Goal: Information Seeking & Learning: Find contact information

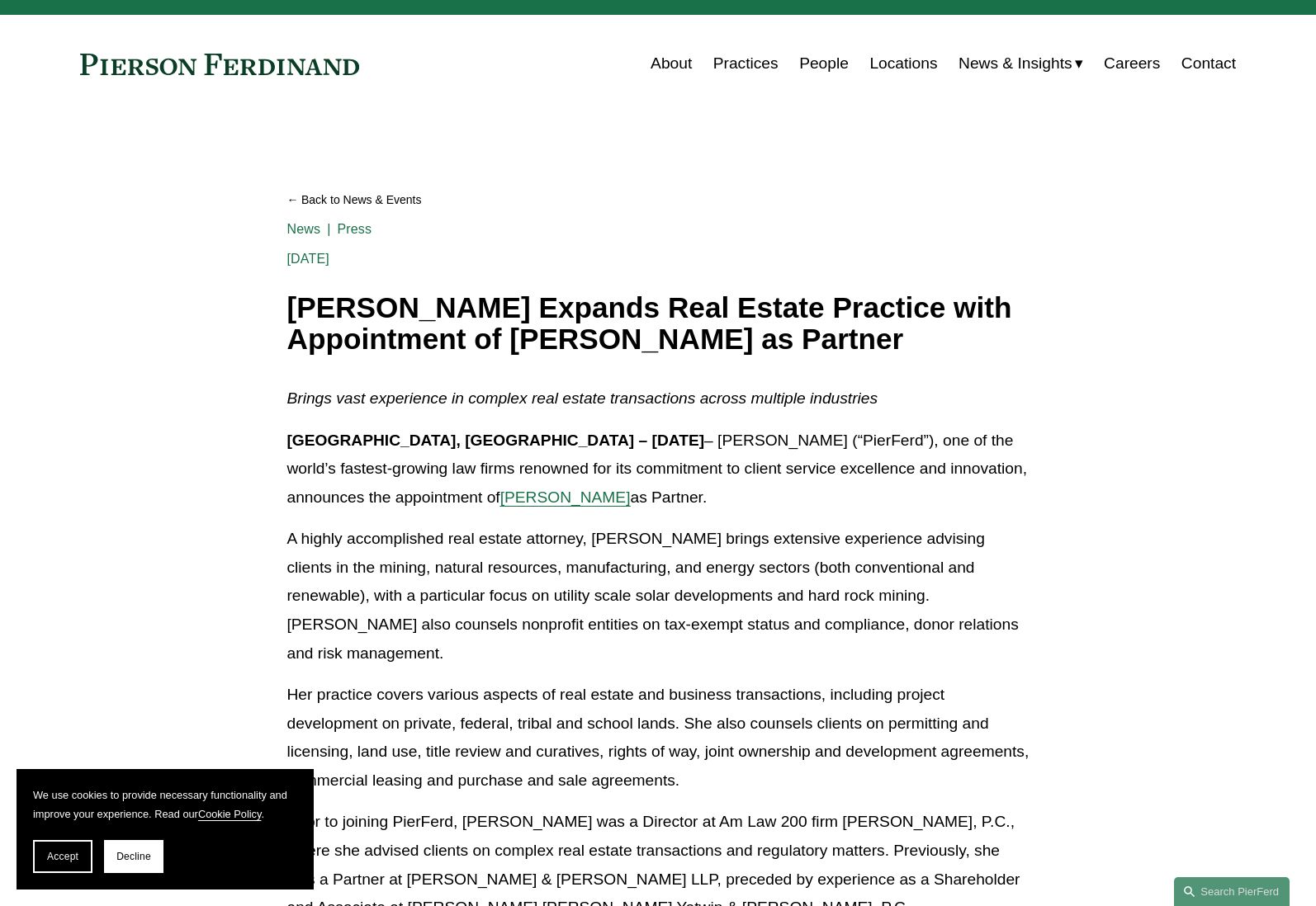
scroll to position [28, 0]
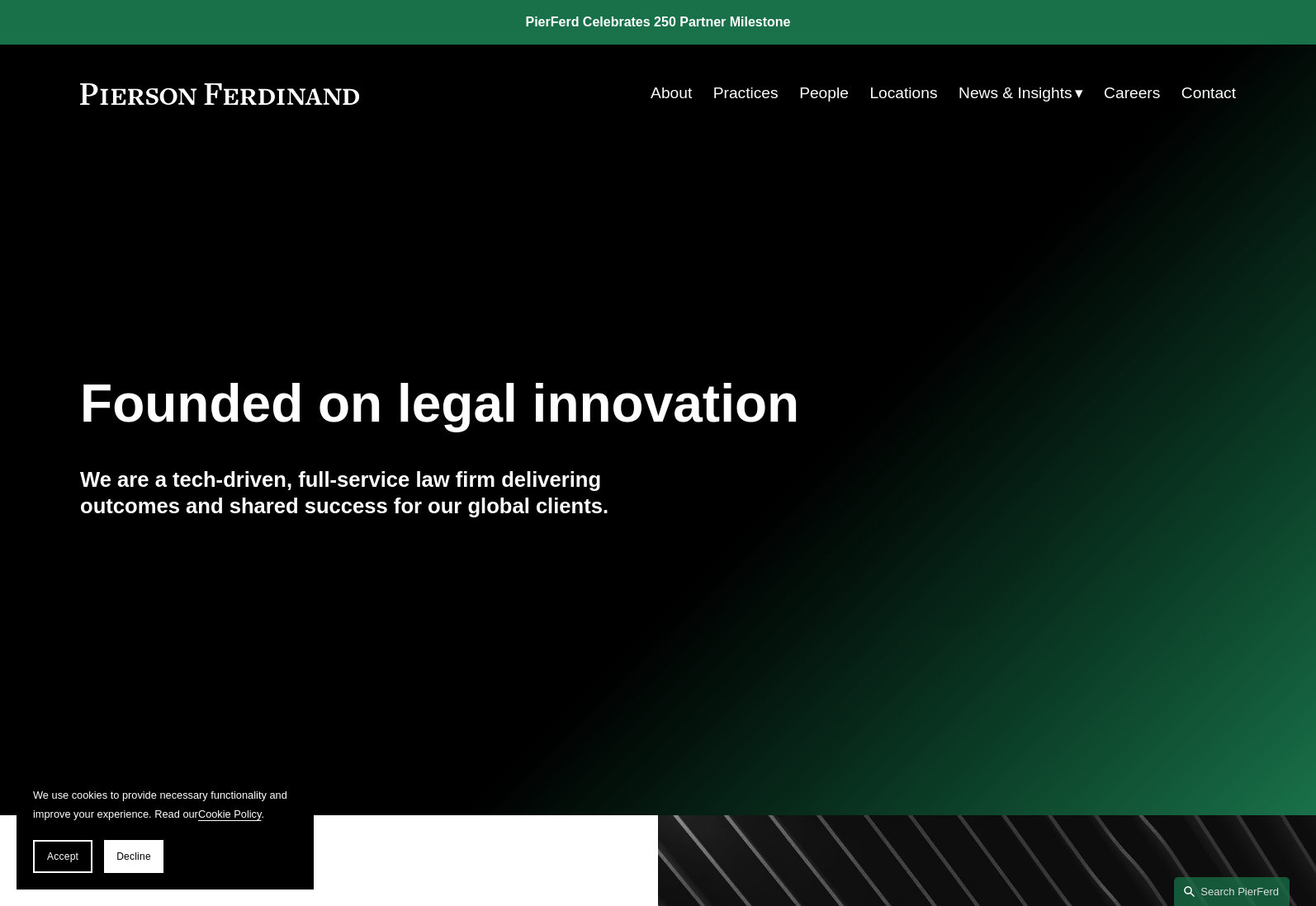
click at [837, 98] on link "People" at bounding box center [824, 93] width 49 height 31
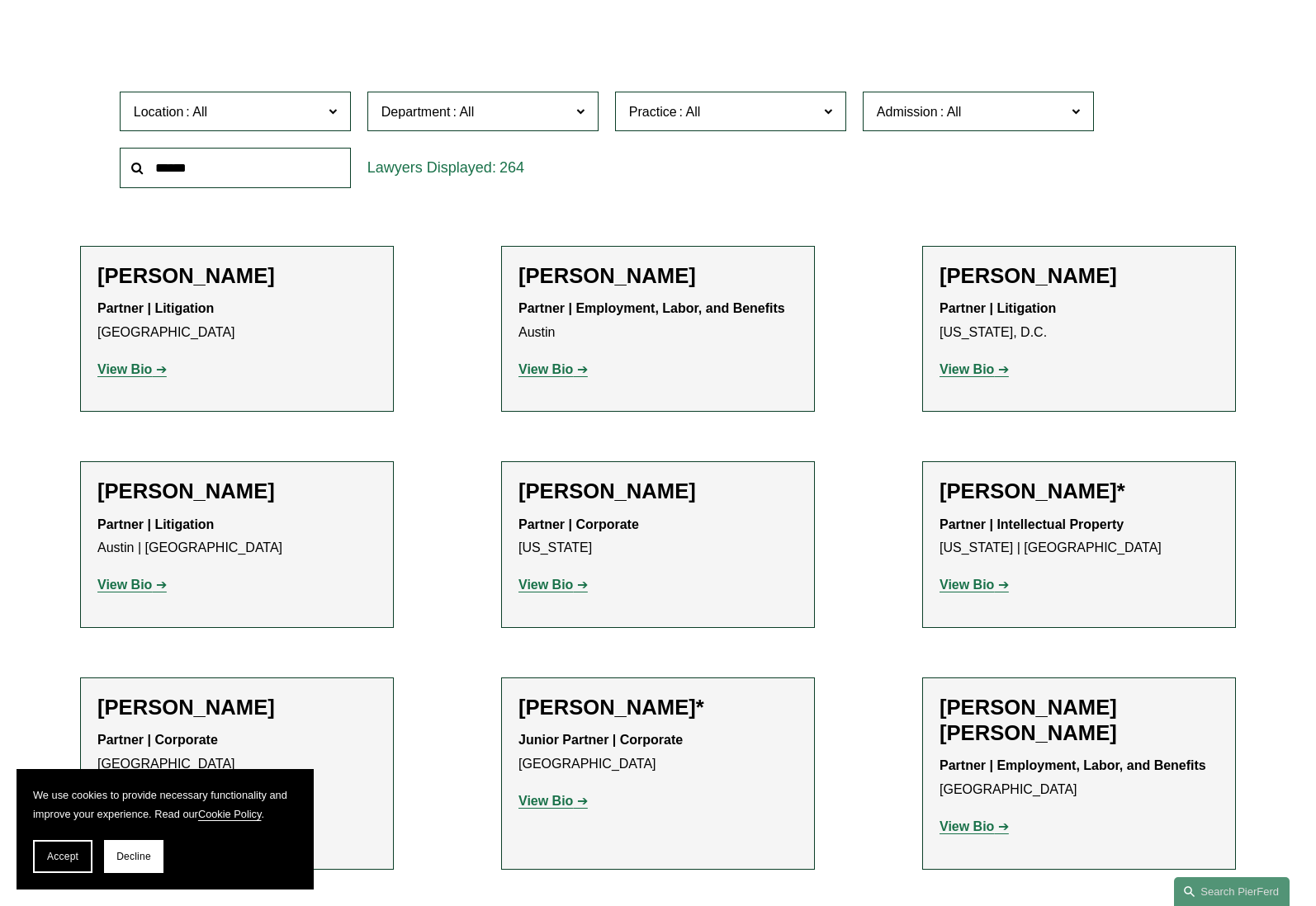
scroll to position [482, 0]
click at [335, 107] on span at bounding box center [333, 109] width 9 height 22
click at [0, 0] on link "[GEOGRAPHIC_DATA]" at bounding box center [0, 0] width 0 height 0
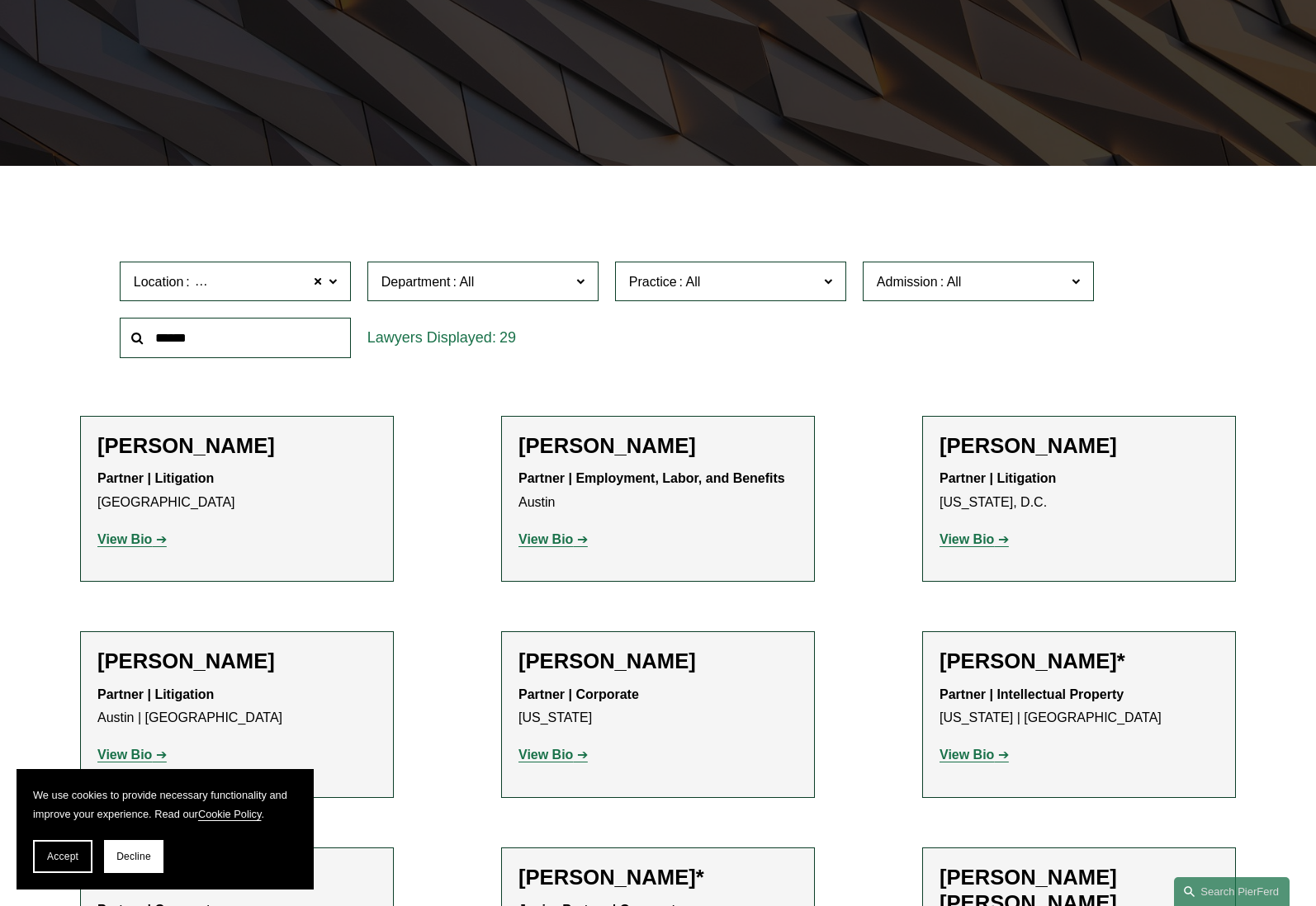
scroll to position [308, 0]
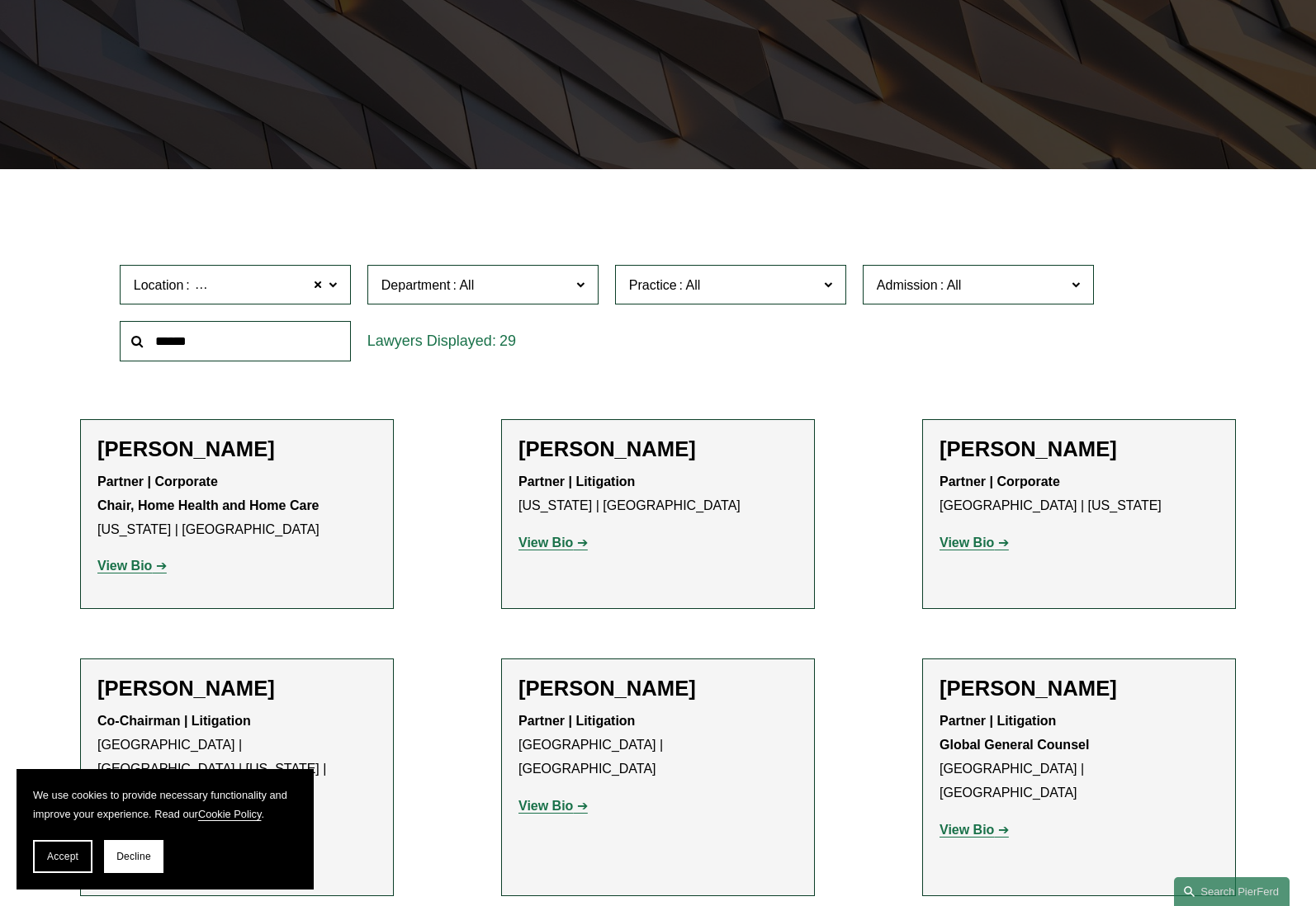
click at [585, 281] on label "Department" at bounding box center [484, 285] width 231 height 41
click at [836, 282] on label "Practice" at bounding box center [731, 285] width 231 height 41
click at [0, 0] on link "Real Estate" at bounding box center [0, 0] width 0 height 0
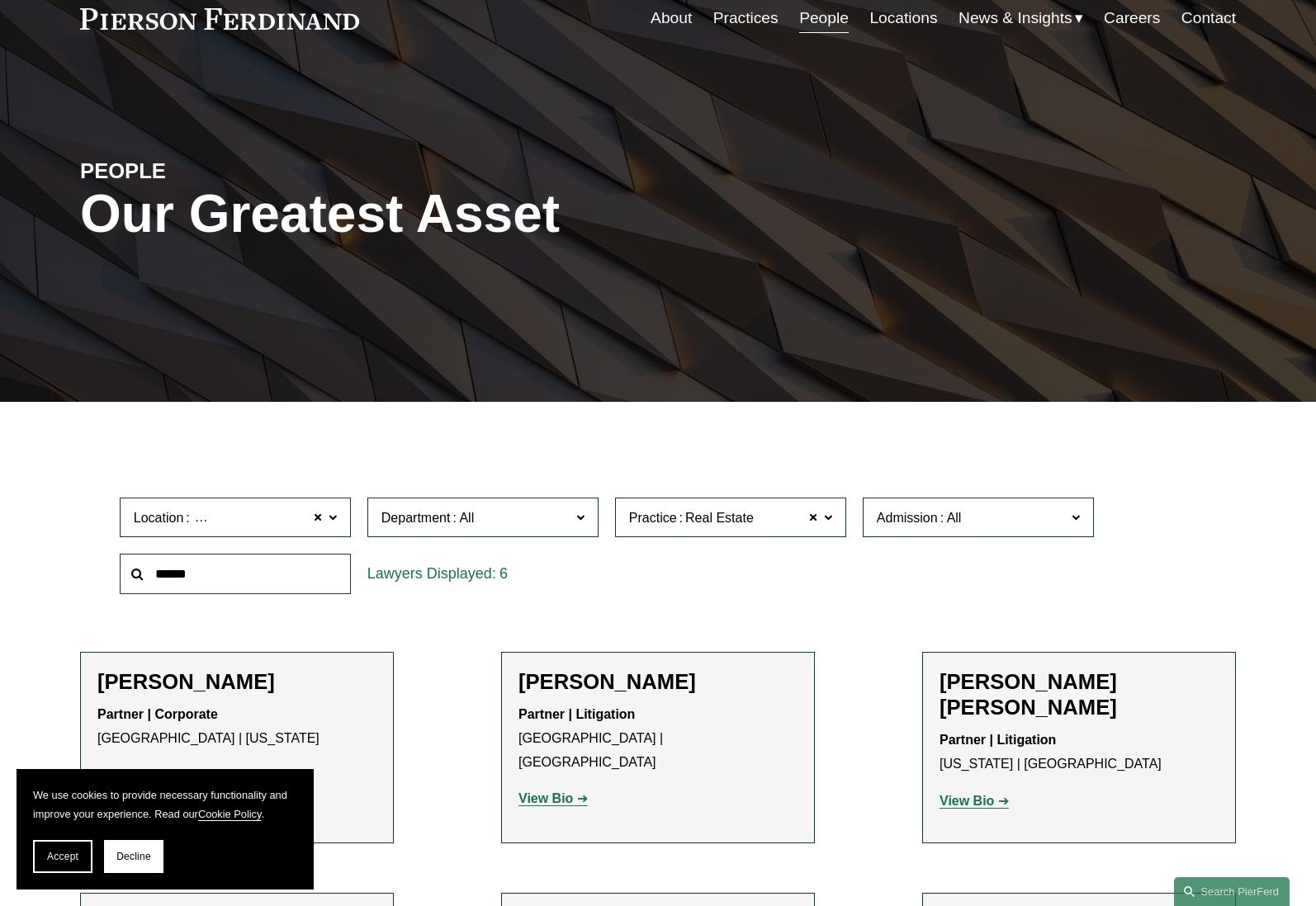
scroll to position [80, 0]
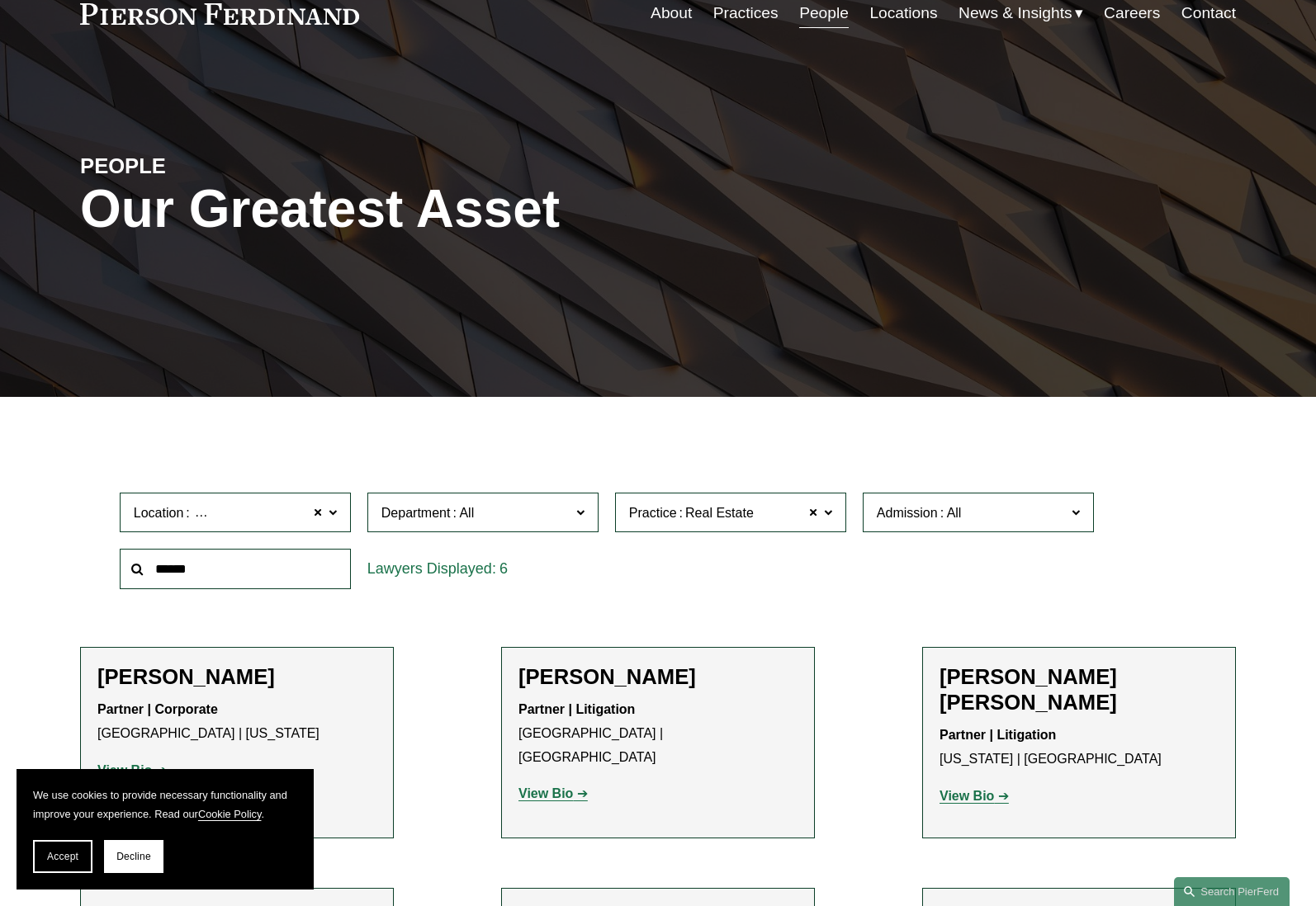
click at [334, 508] on span at bounding box center [333, 512] width 9 height 22
click at [0, 0] on link "All" at bounding box center [0, 0] width 0 height 0
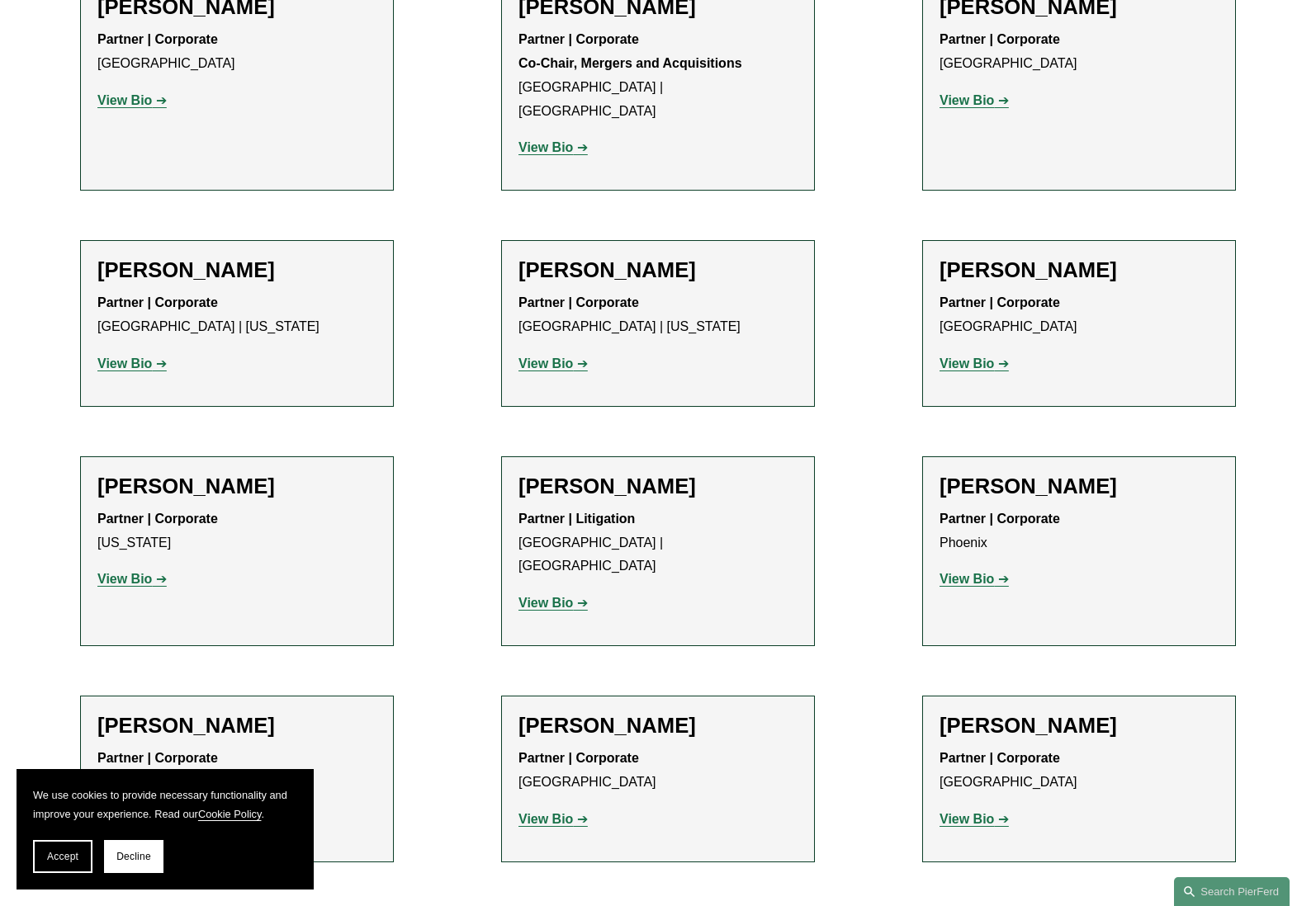
scroll to position [1206, 0]
click at [552, 597] on strong "View Bio" at bounding box center [545, 604] width 54 height 14
click at [556, 357] on strong "View Bio" at bounding box center [545, 364] width 54 height 14
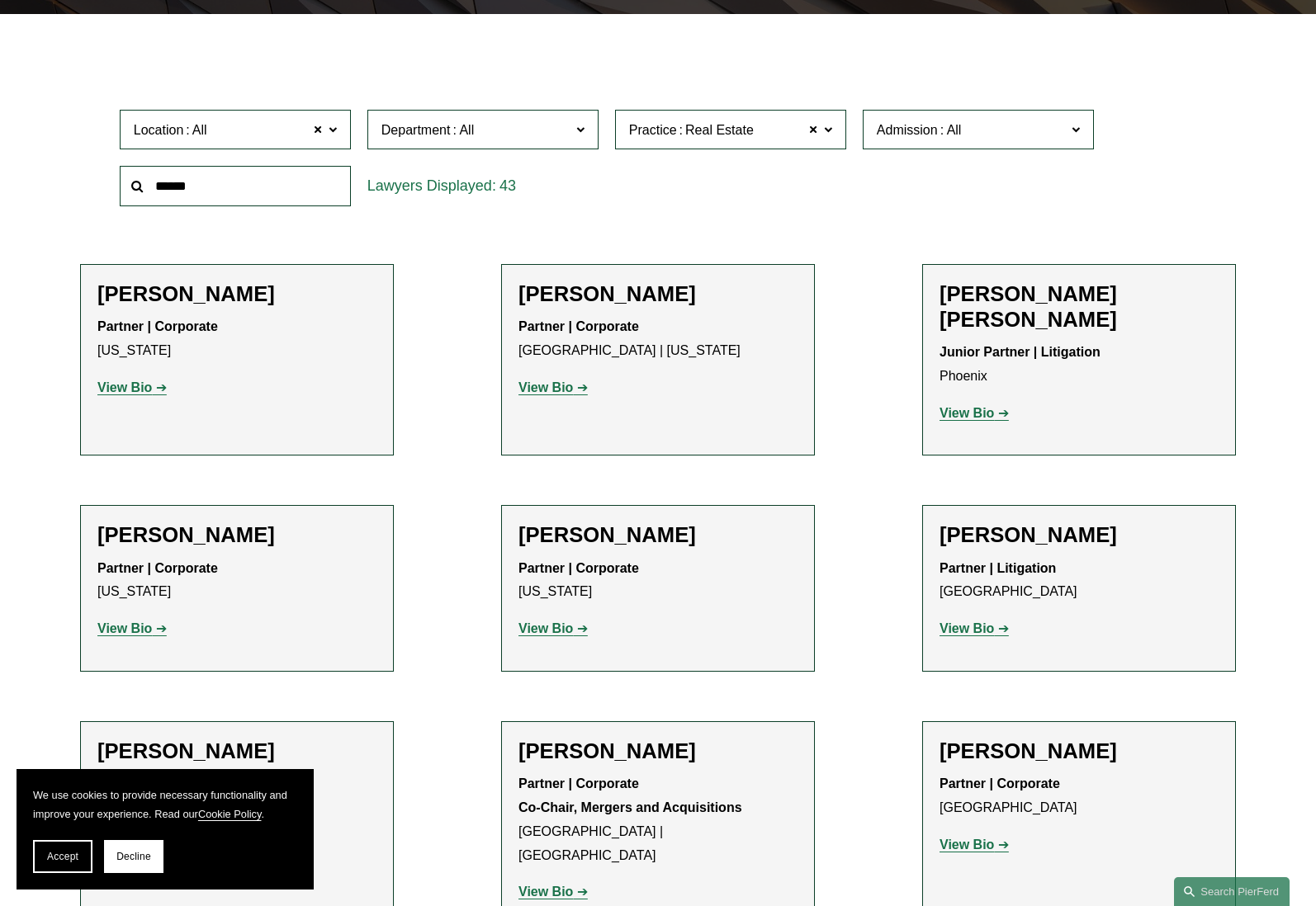
scroll to position [457, 0]
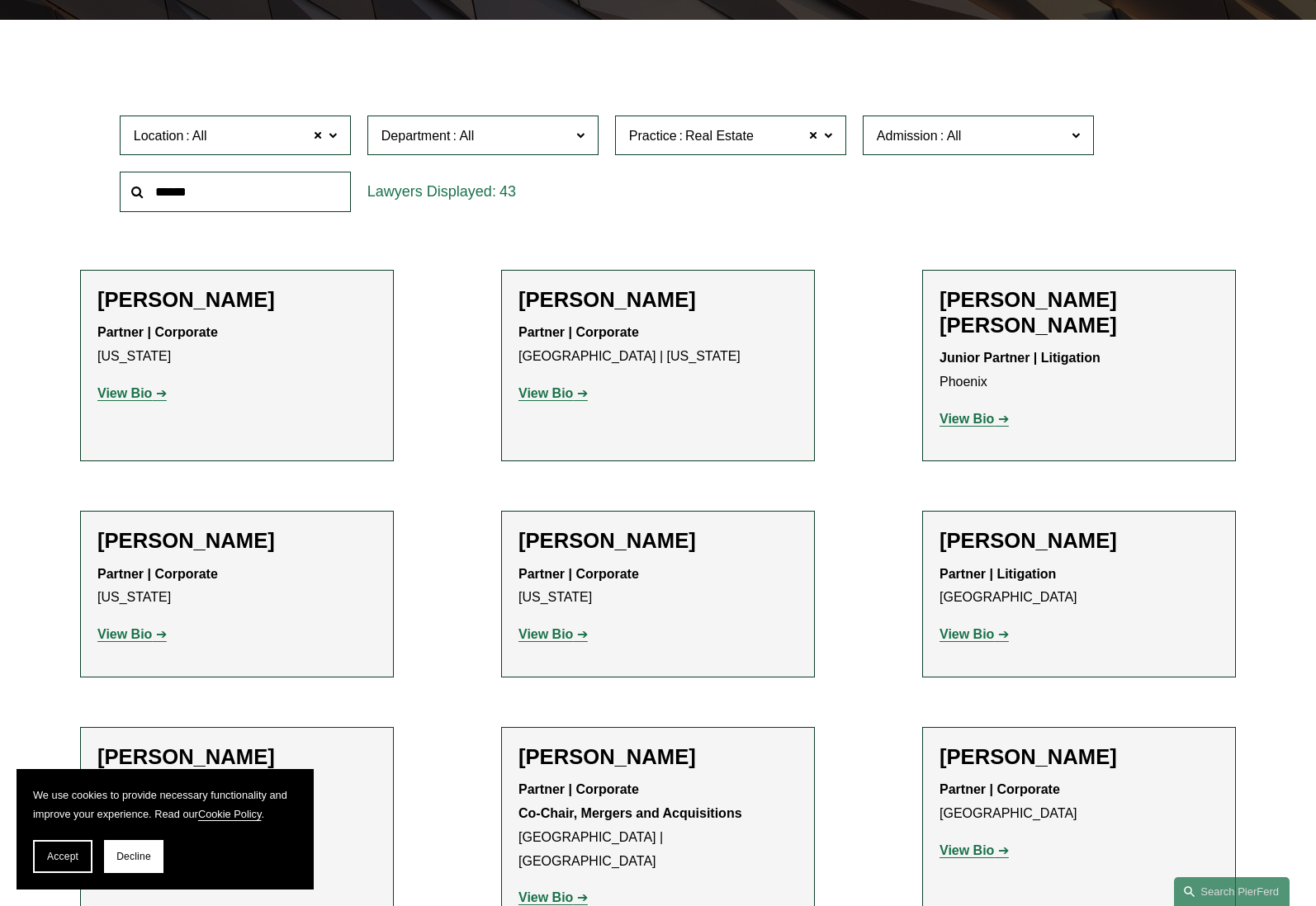
click at [123, 395] on strong "View Bio" at bounding box center [124, 393] width 54 height 14
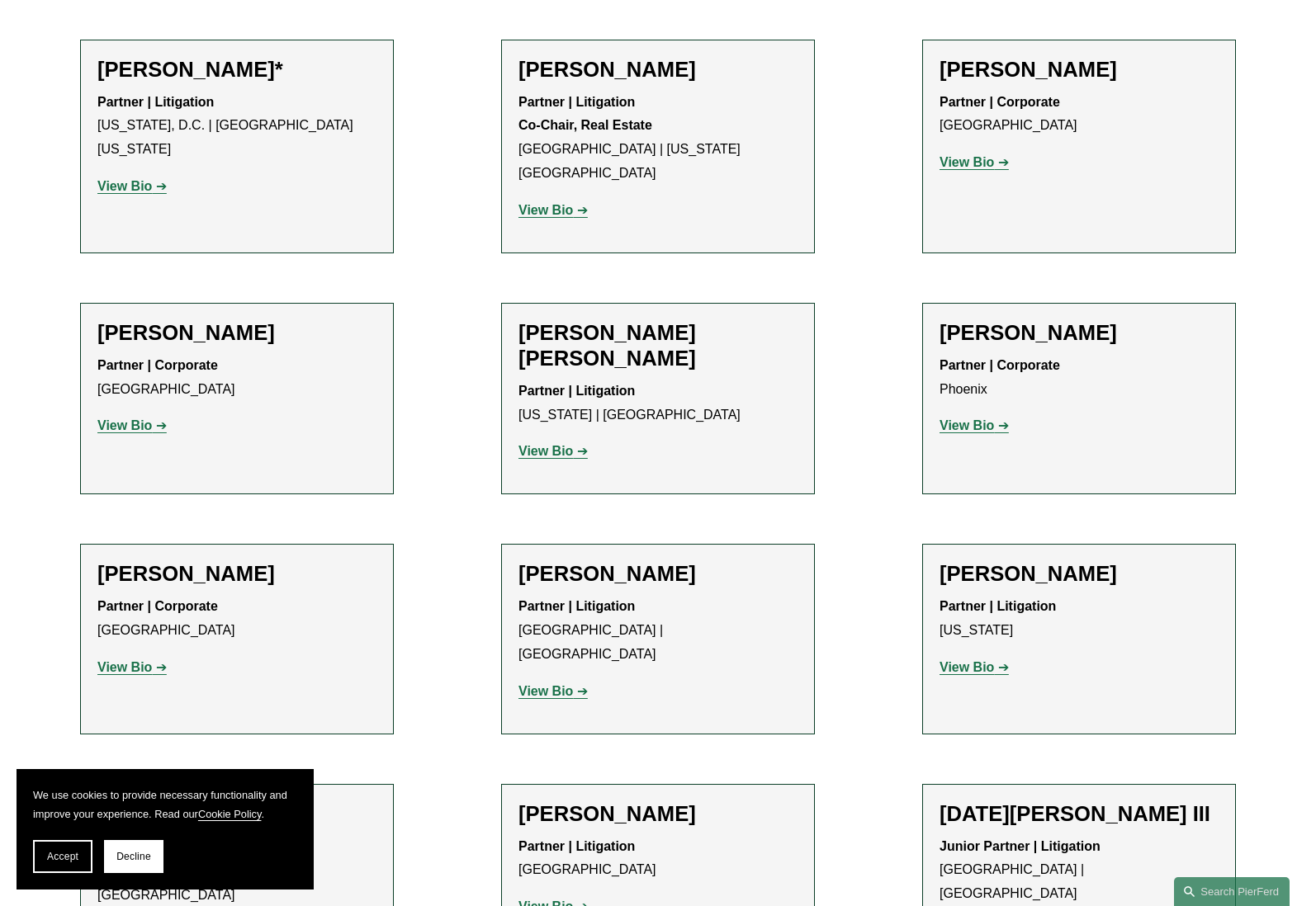
scroll to position [2080, 0]
click at [952, 418] on strong "View Bio" at bounding box center [966, 425] width 54 height 14
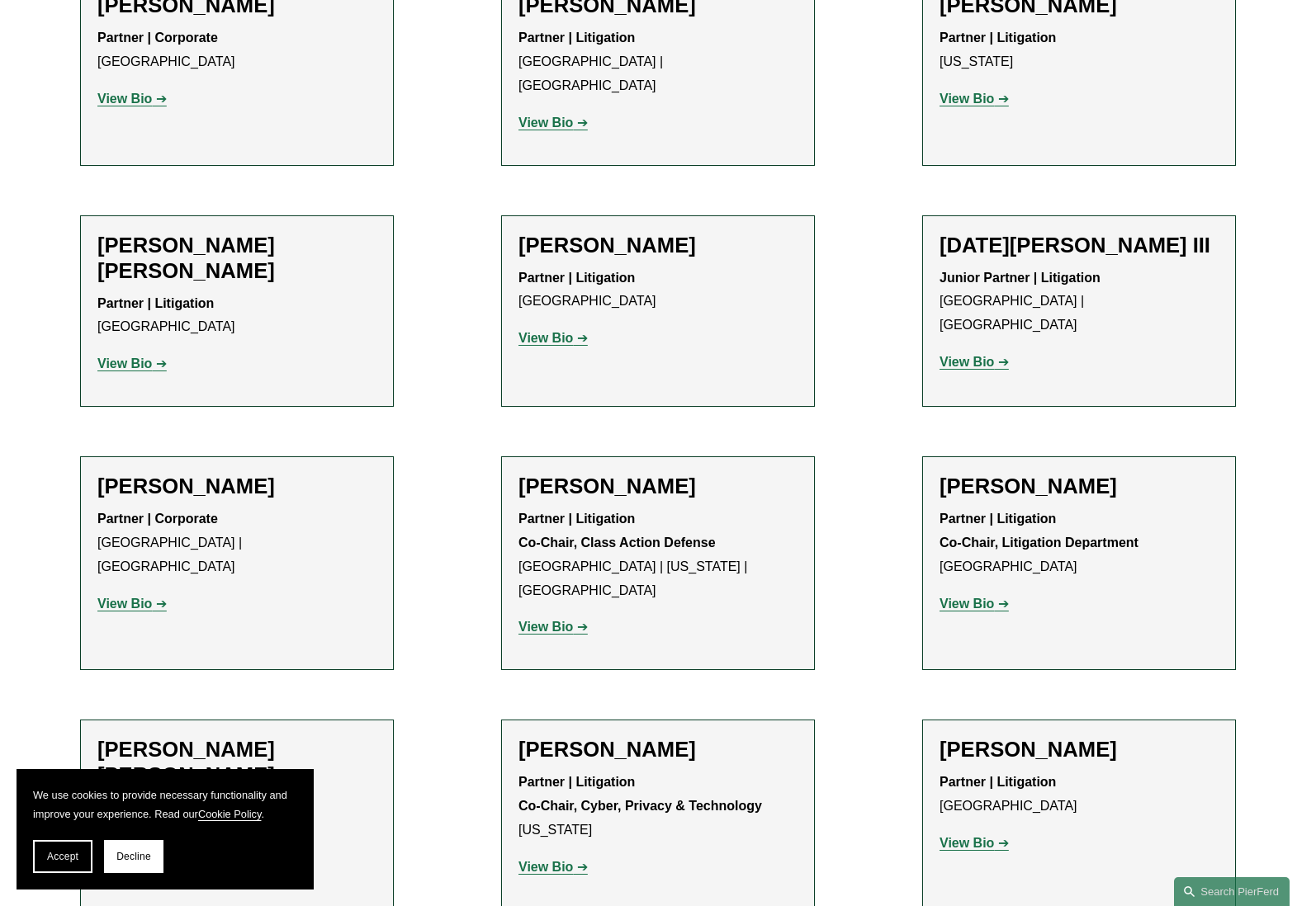
scroll to position [2650, 0]
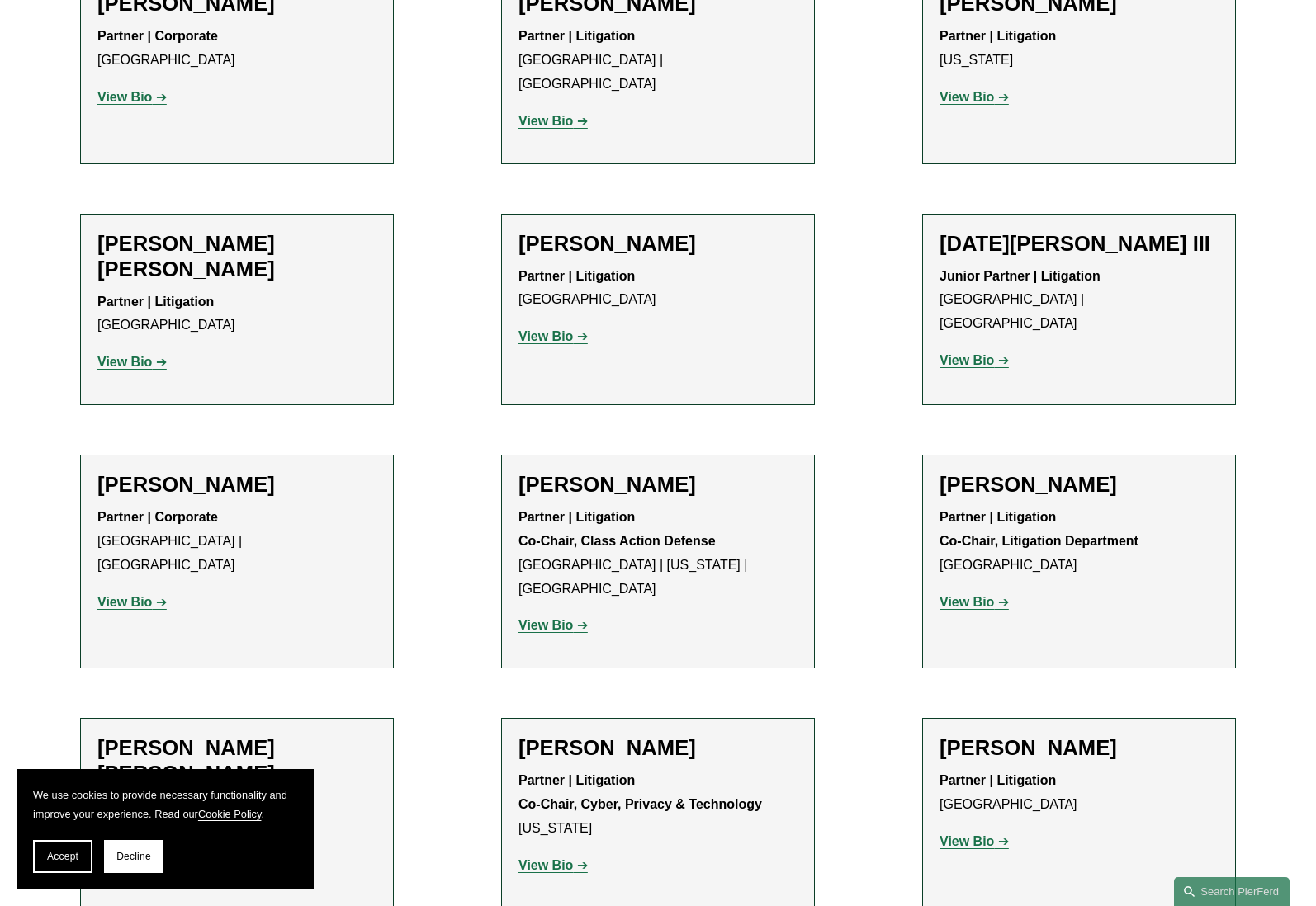
click at [552, 618] on strong "View Bio" at bounding box center [545, 625] width 54 height 14
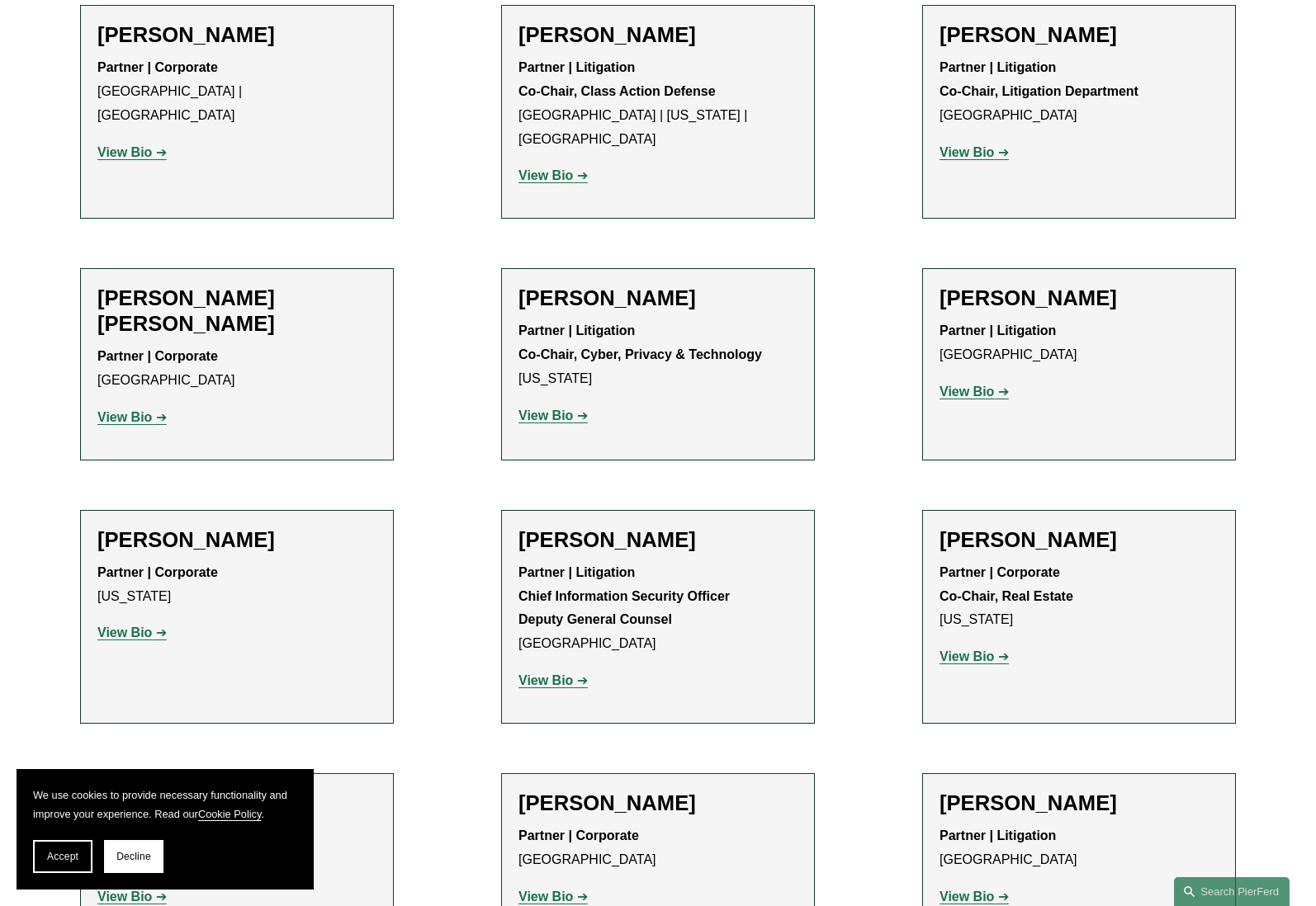
scroll to position [3108, 0]
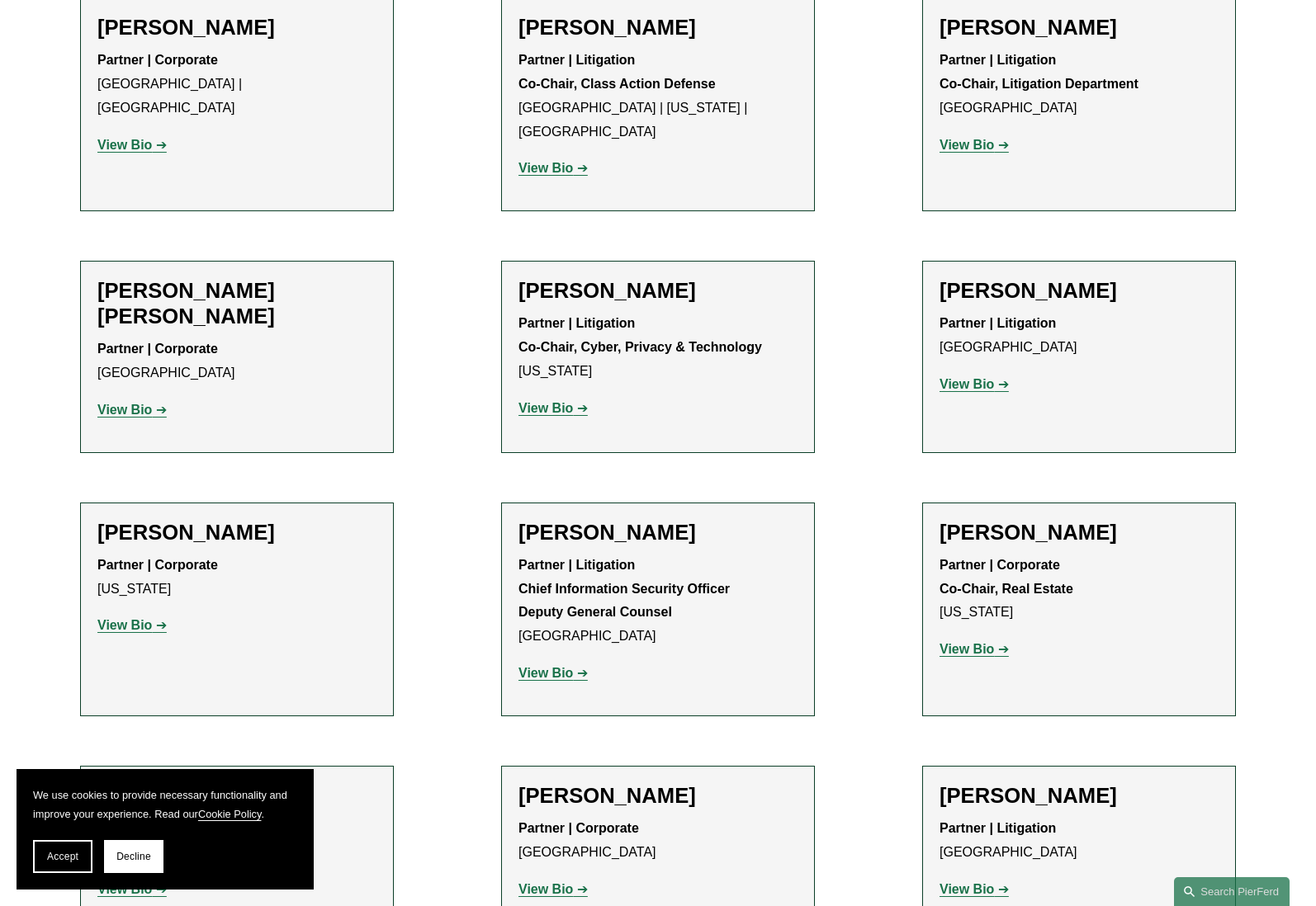
click at [968, 377] on strong "View Bio" at bounding box center [966, 384] width 54 height 14
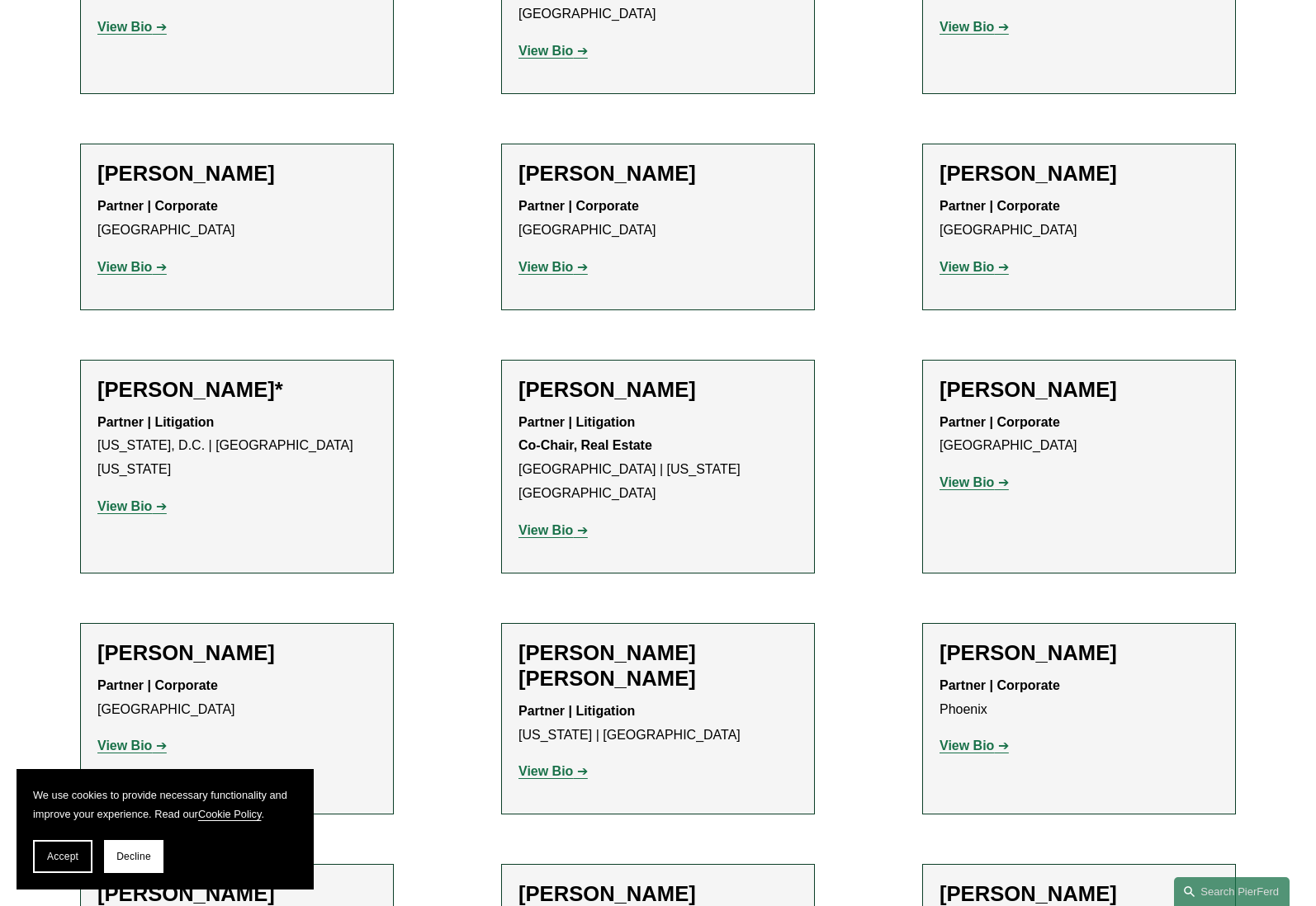
scroll to position [1755, 0]
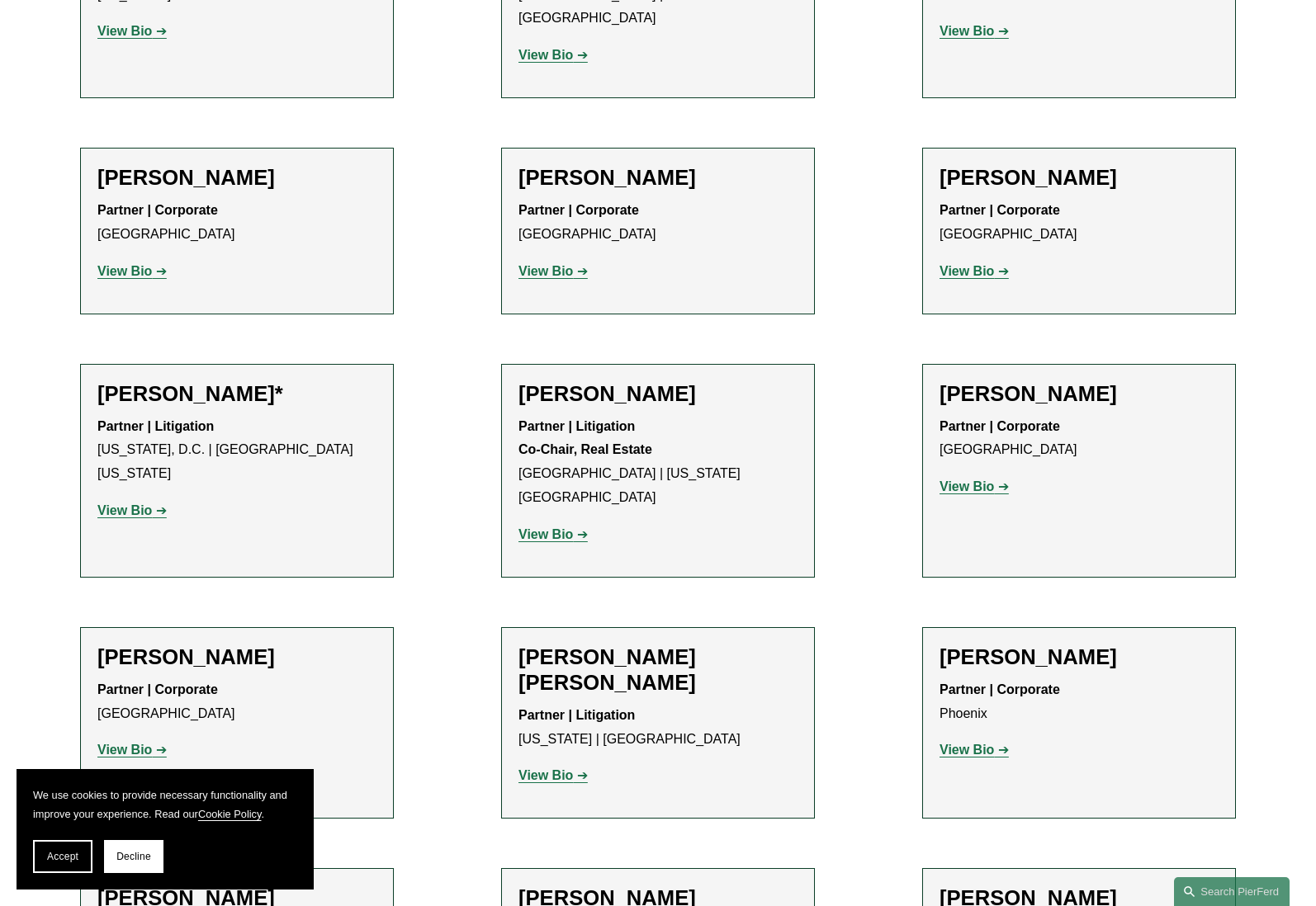
click at [118, 503] on strong "View Bio" at bounding box center [124, 510] width 54 height 14
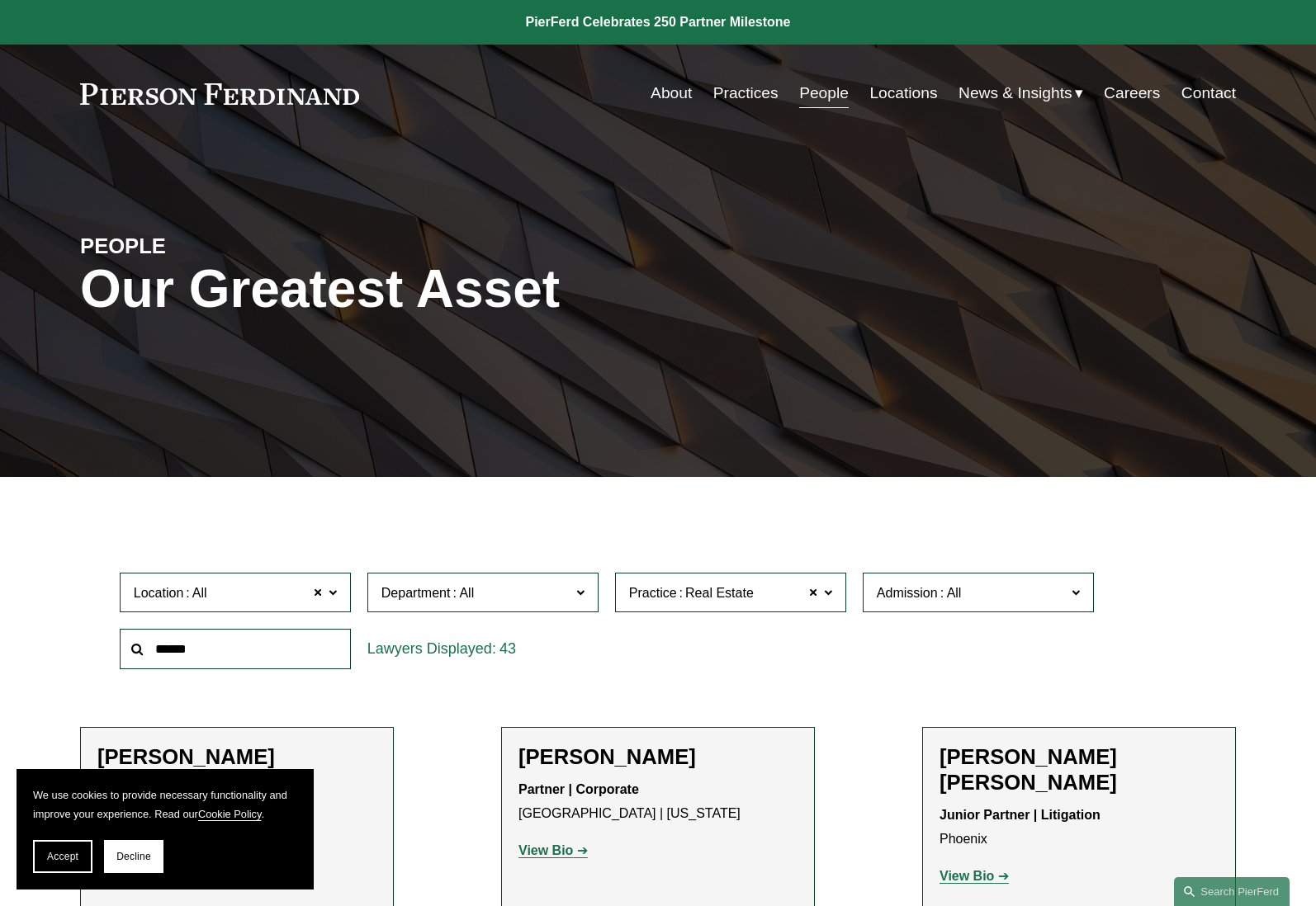
scroll to position [0, 0]
click at [899, 96] on link "Locations" at bounding box center [903, 93] width 67 height 31
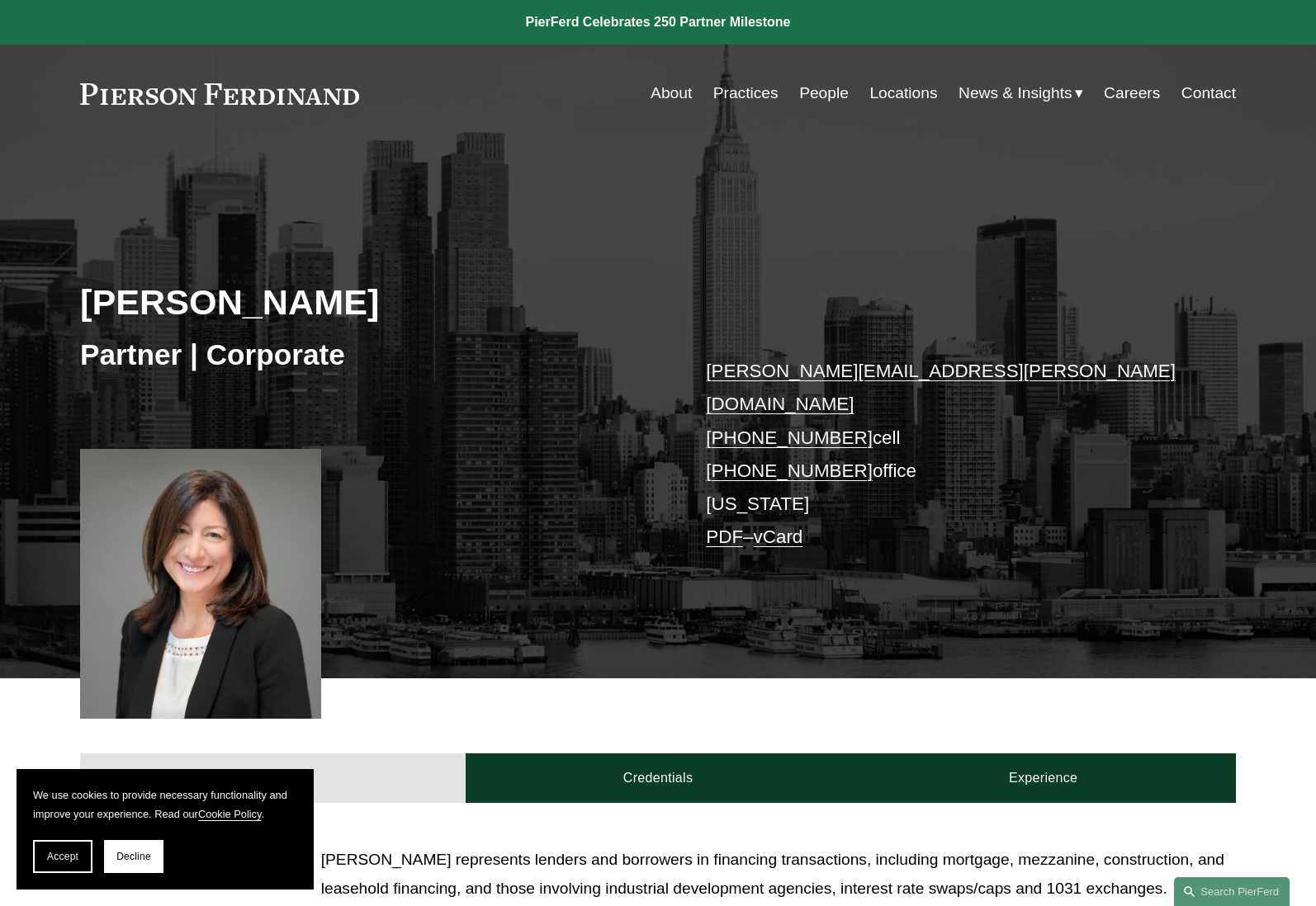
scroll to position [1, 0]
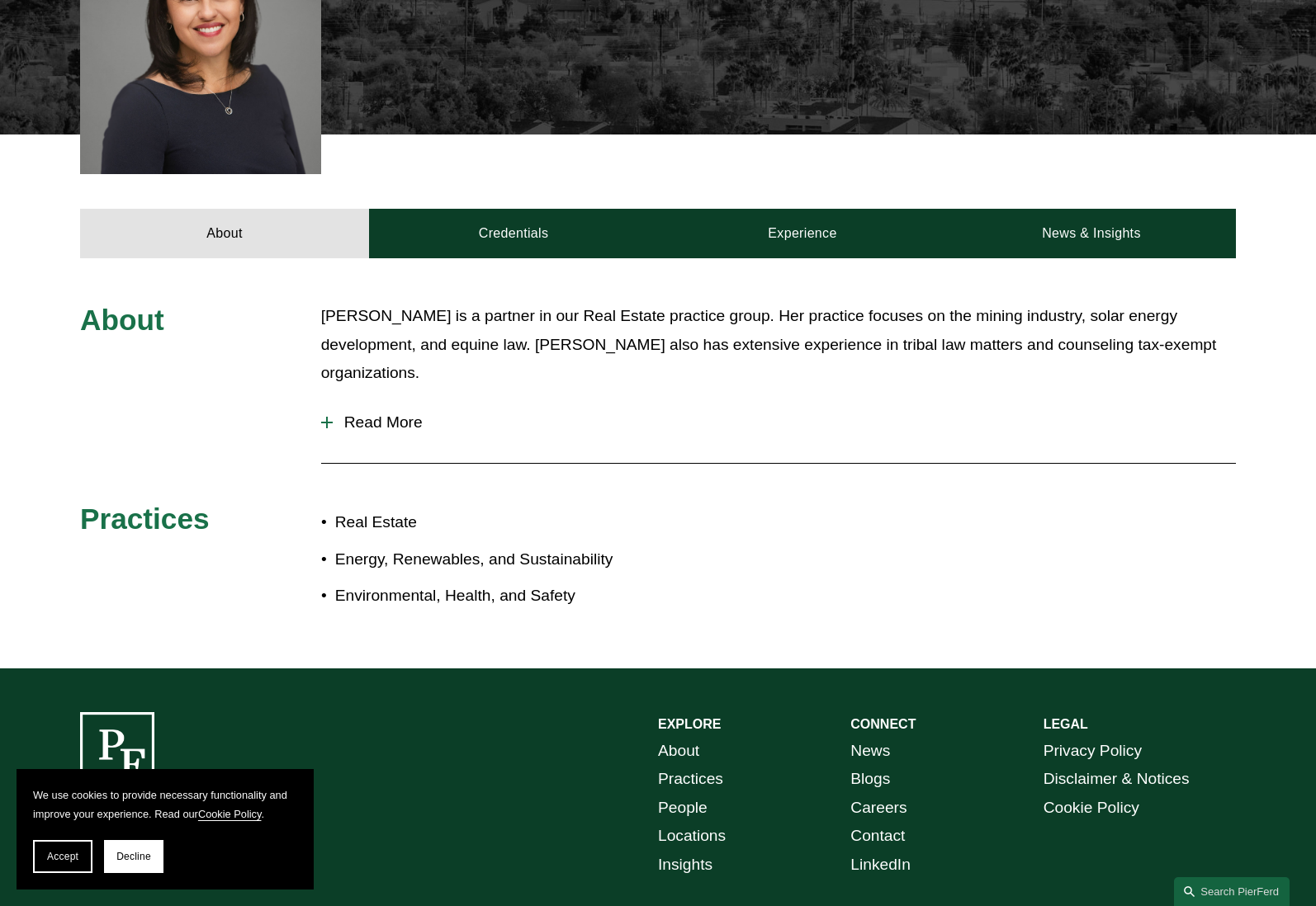
scroll to position [538, 0]
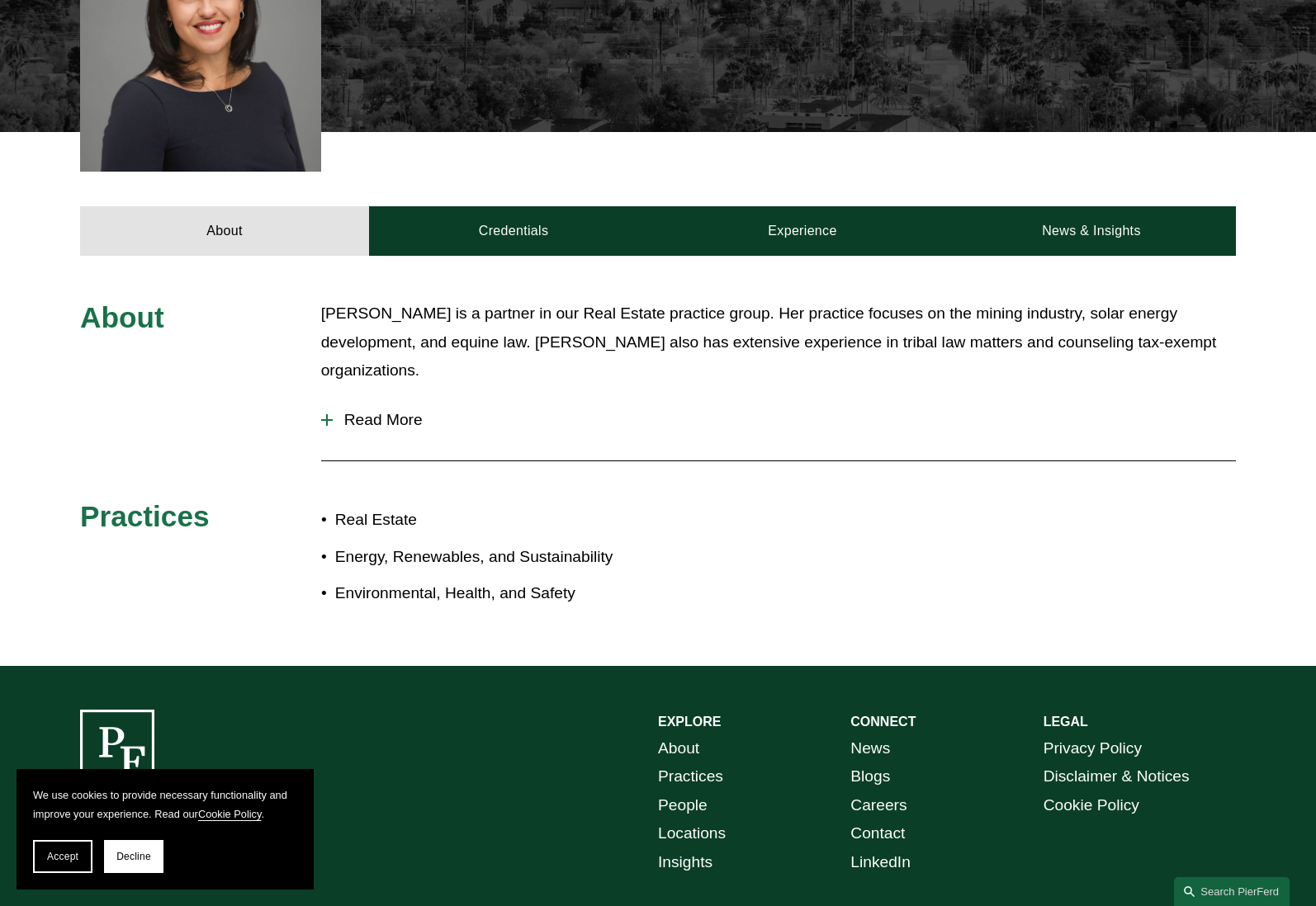
click at [384, 411] on span "Read More" at bounding box center [784, 420] width 904 height 18
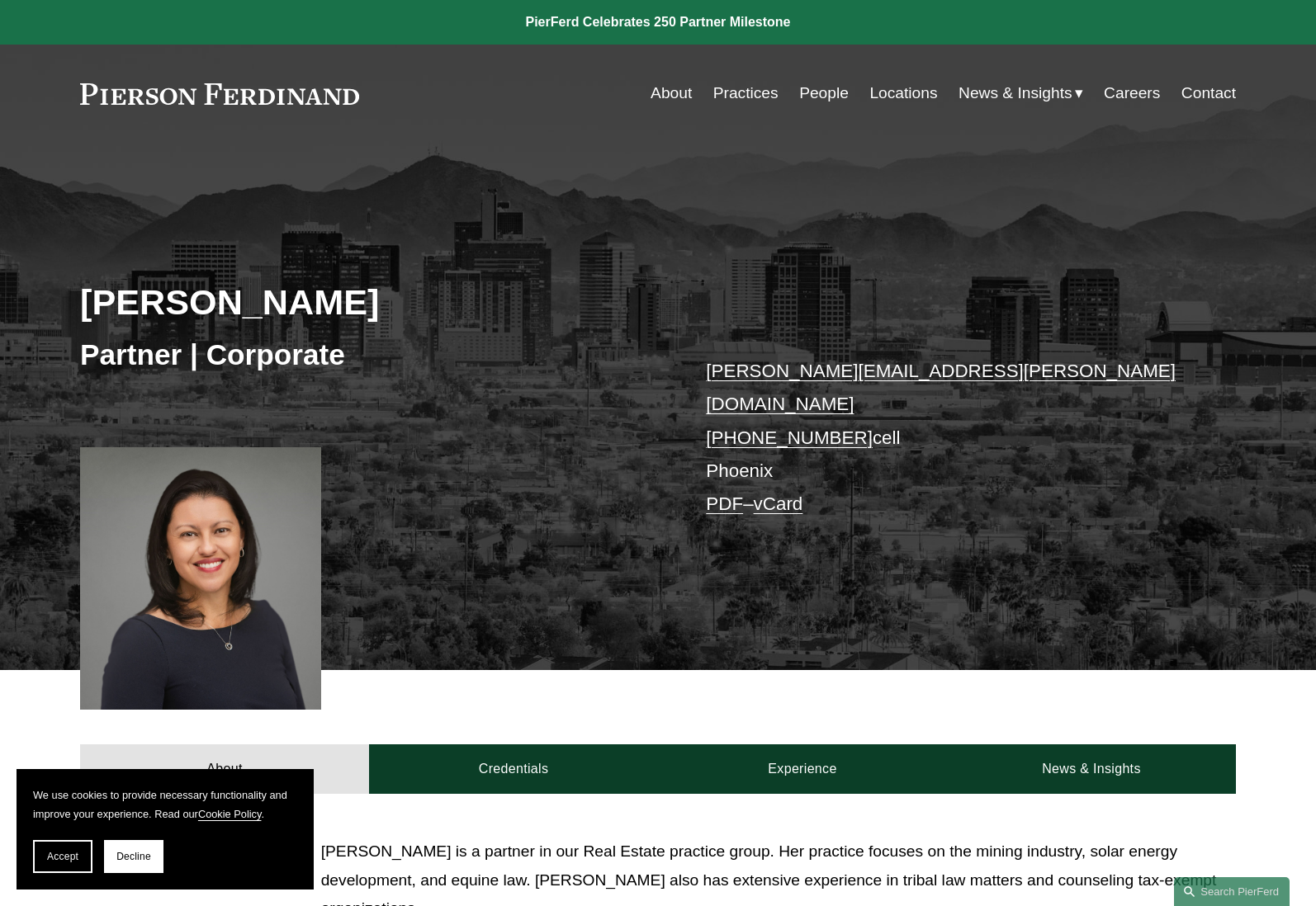
scroll to position [0, 0]
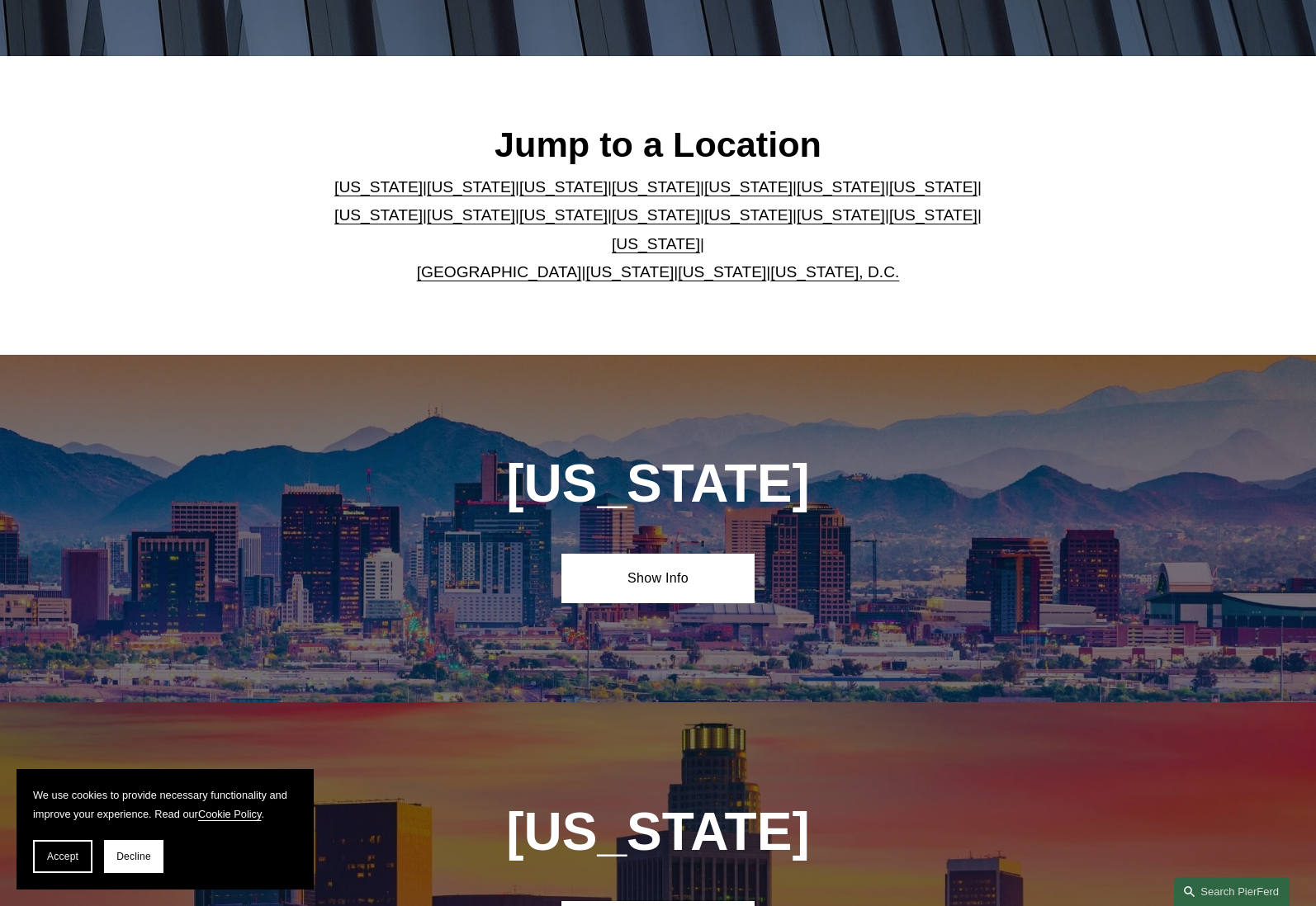
scroll to position [468, 0]
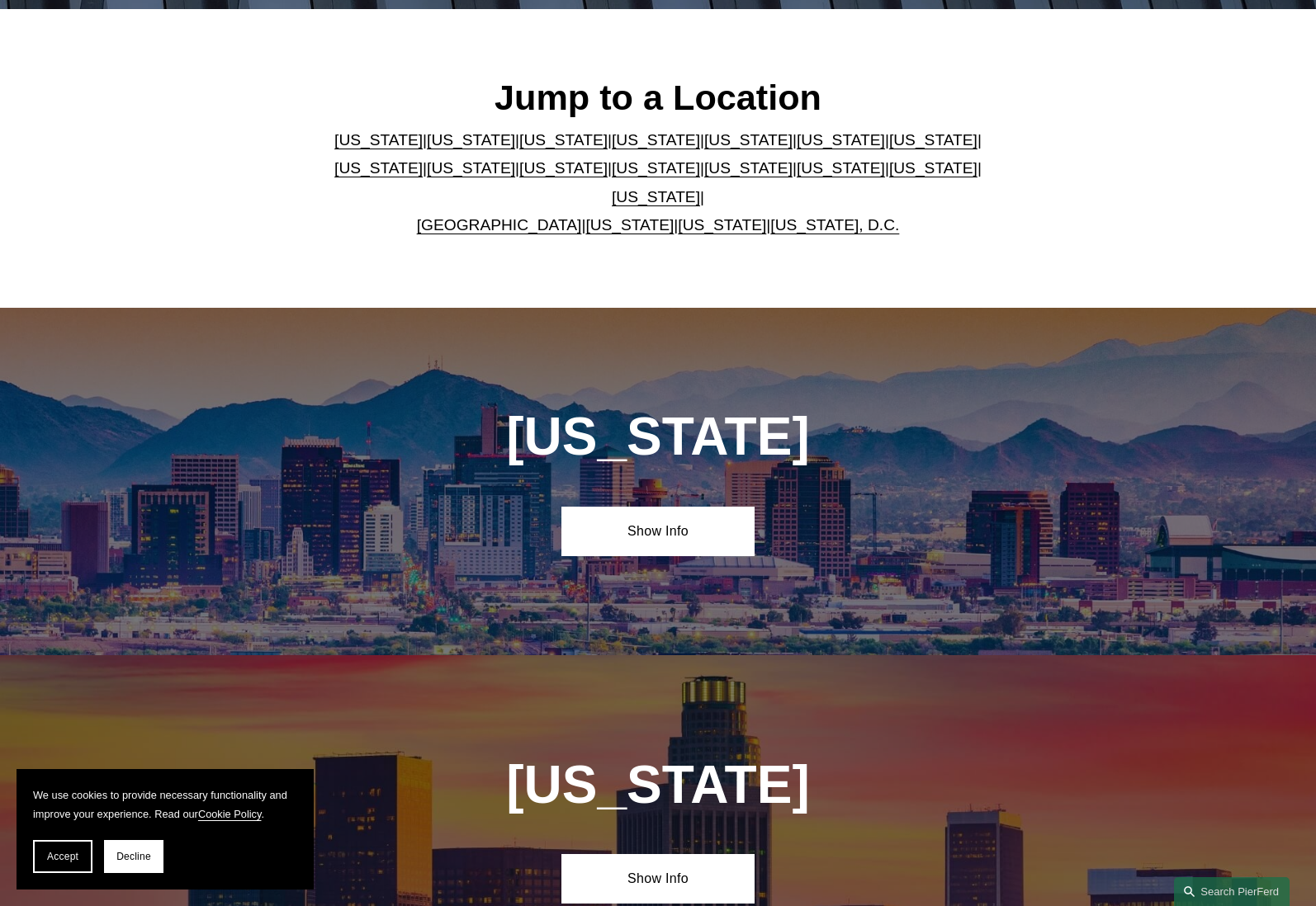
click at [520, 176] on link "[US_STATE]" at bounding box center [563, 168] width 88 height 17
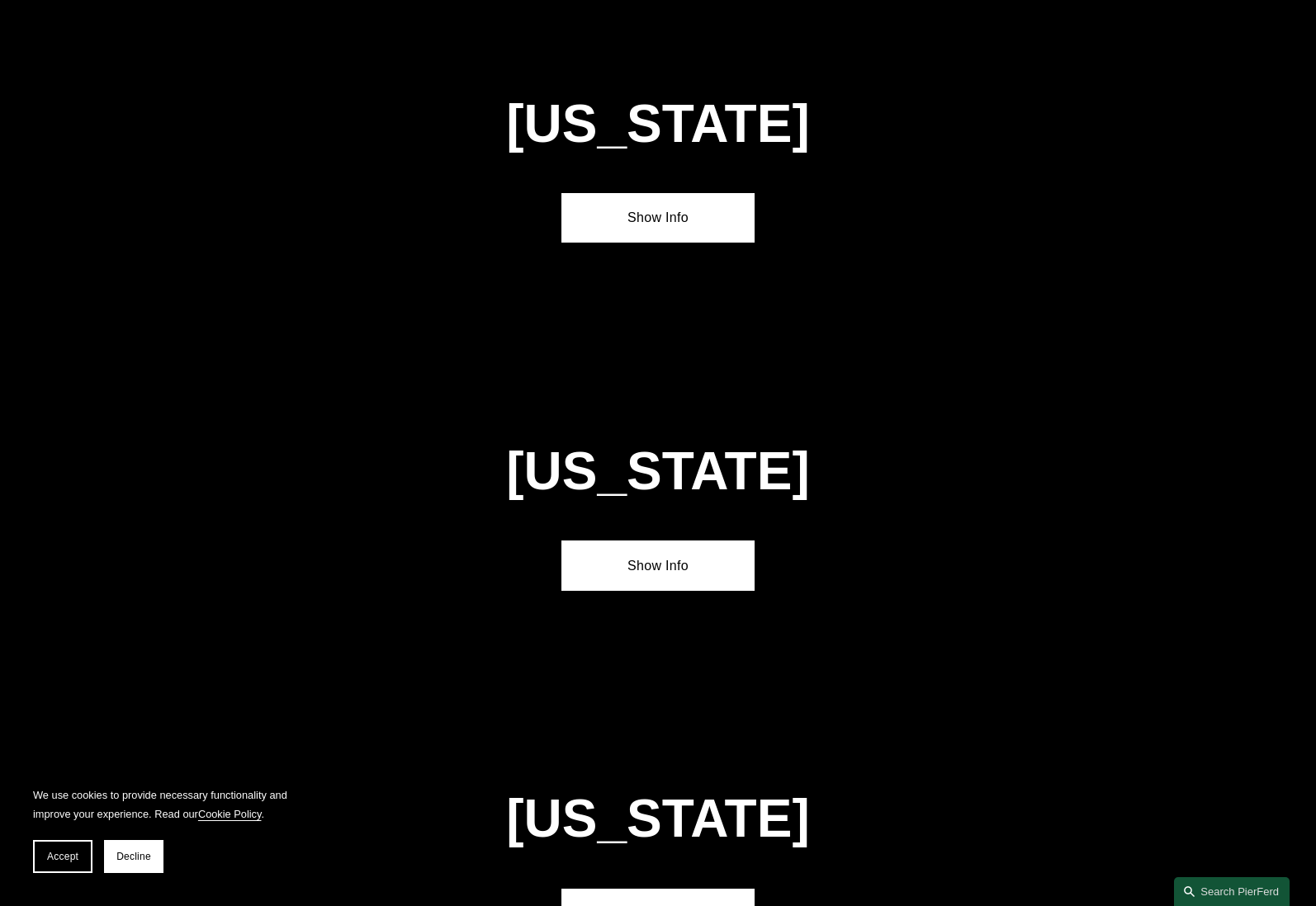
scroll to position [3905, 0]
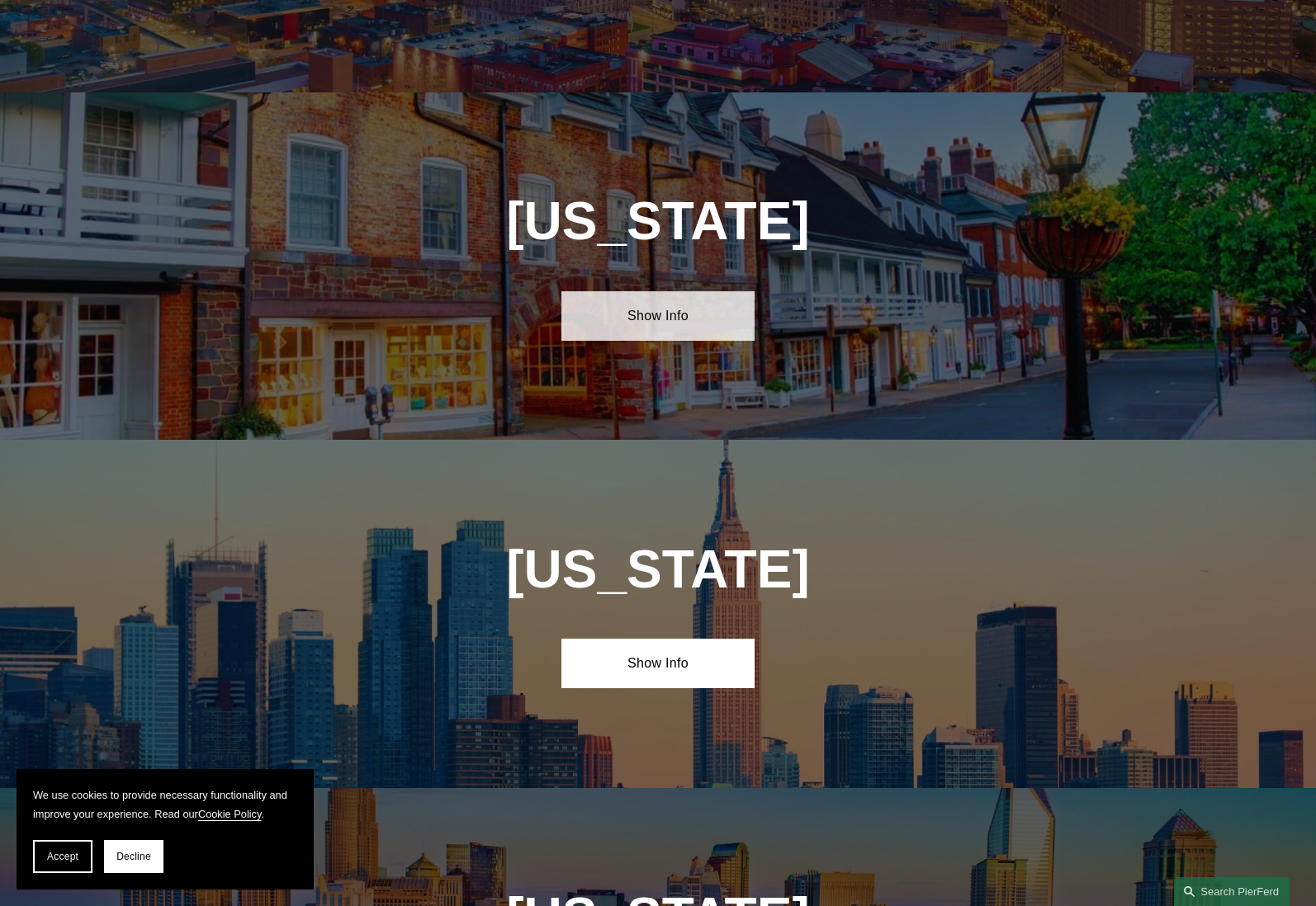
click at [651, 291] on link "Show Info" at bounding box center [657, 316] width 192 height 49
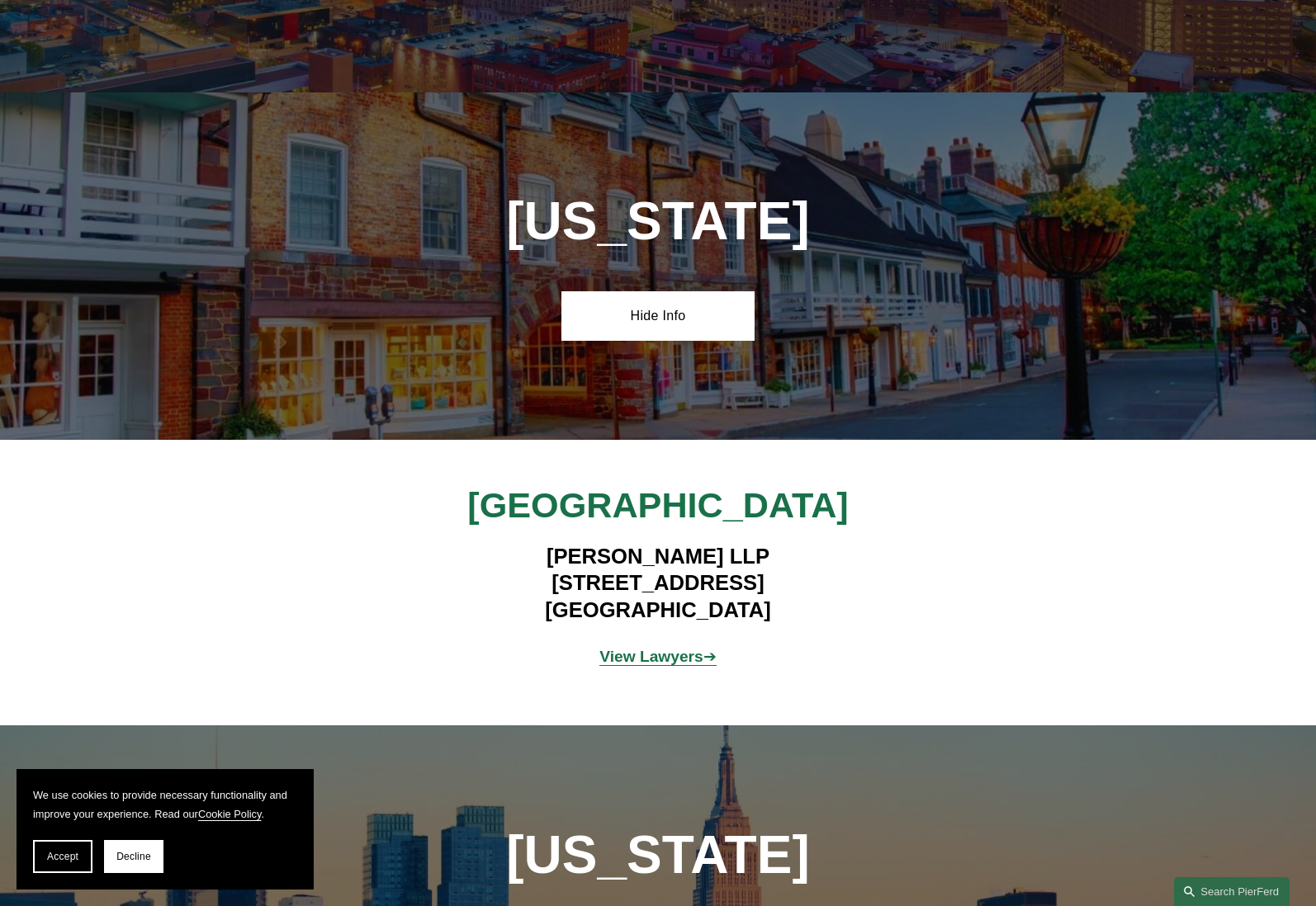
click at [651, 648] on strong "View Lawyers" at bounding box center [651, 657] width 104 height 17
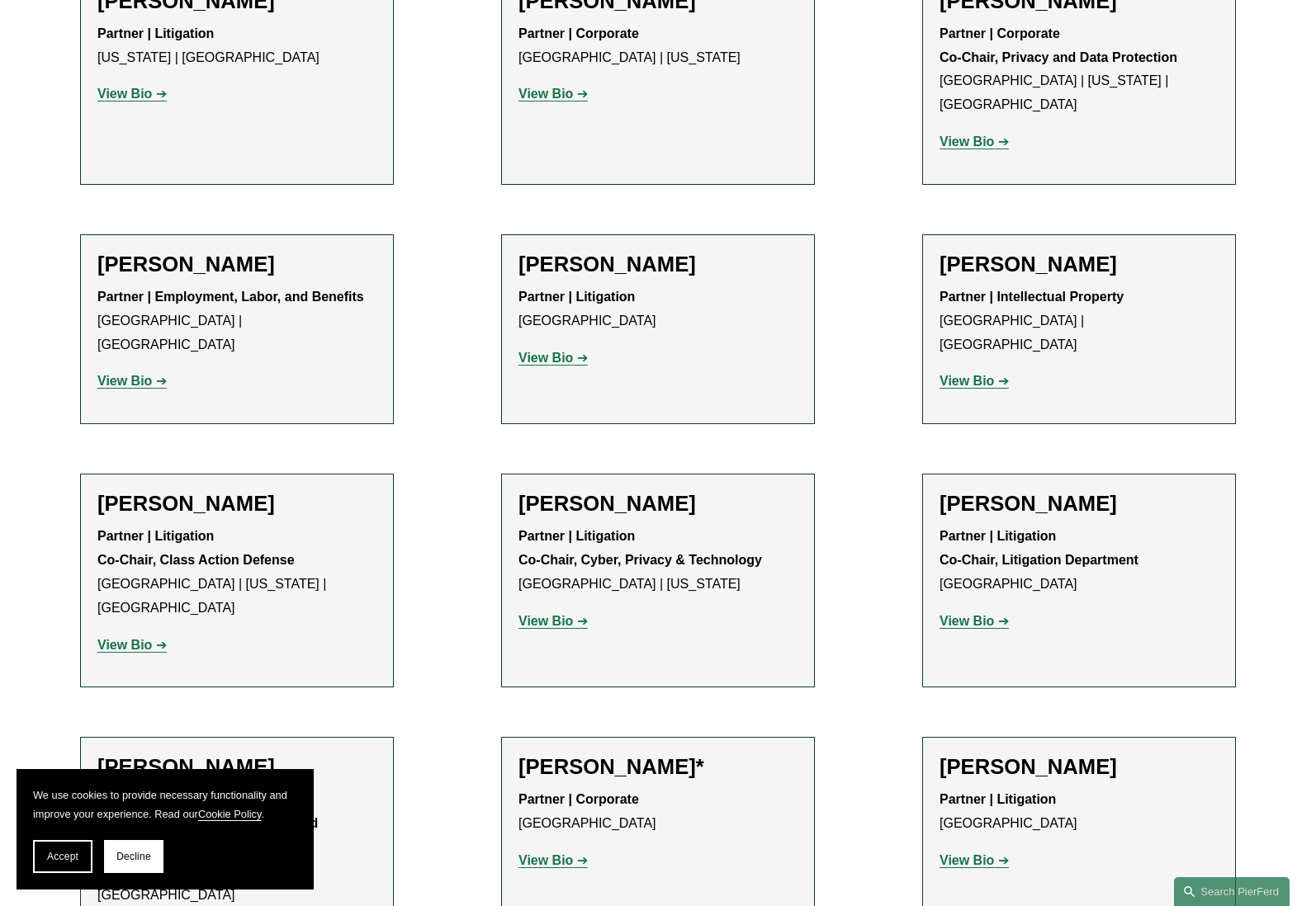
scroll to position [1526, 0]
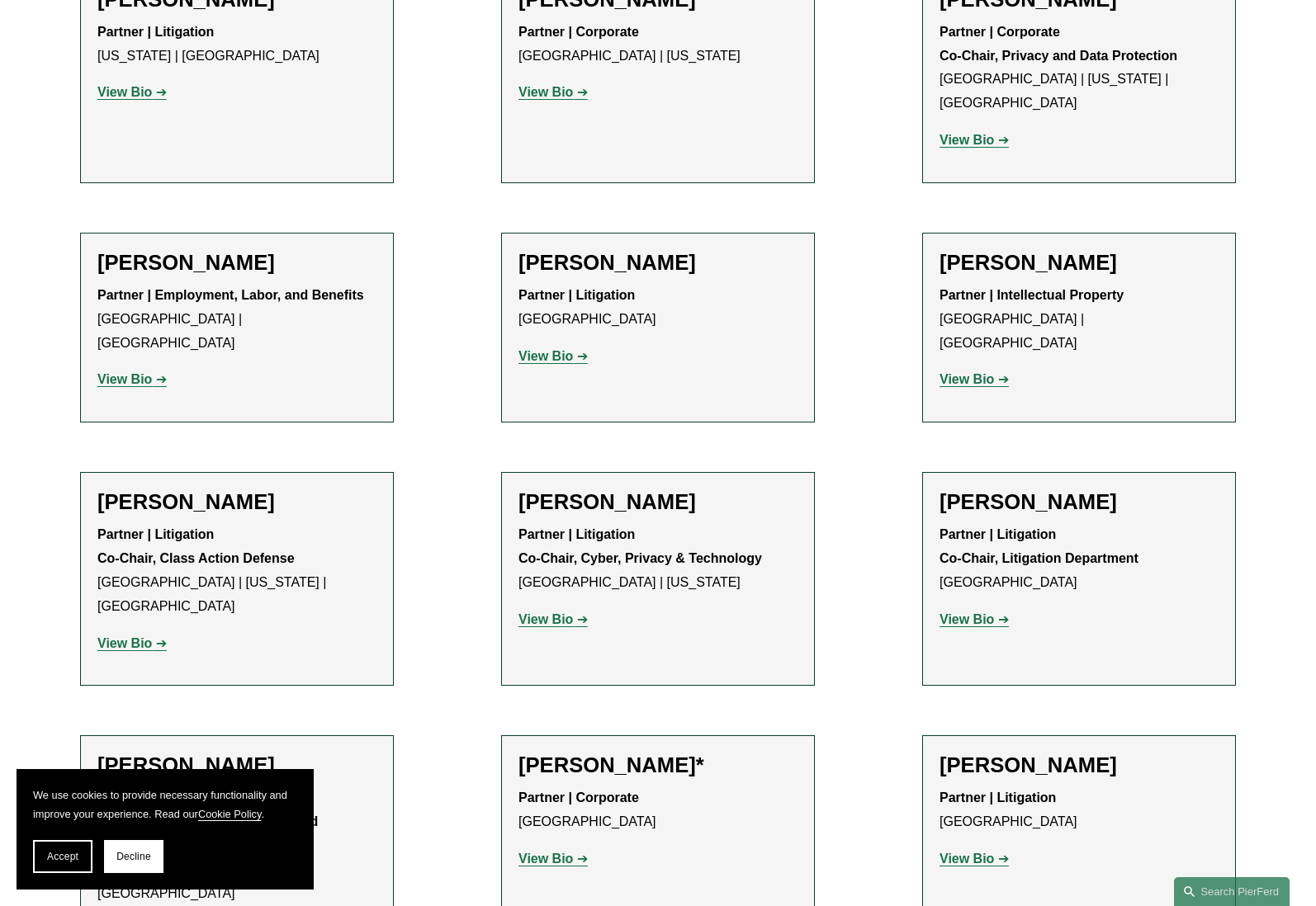
click at [976, 372] on strong "View Bio" at bounding box center [966, 379] width 54 height 14
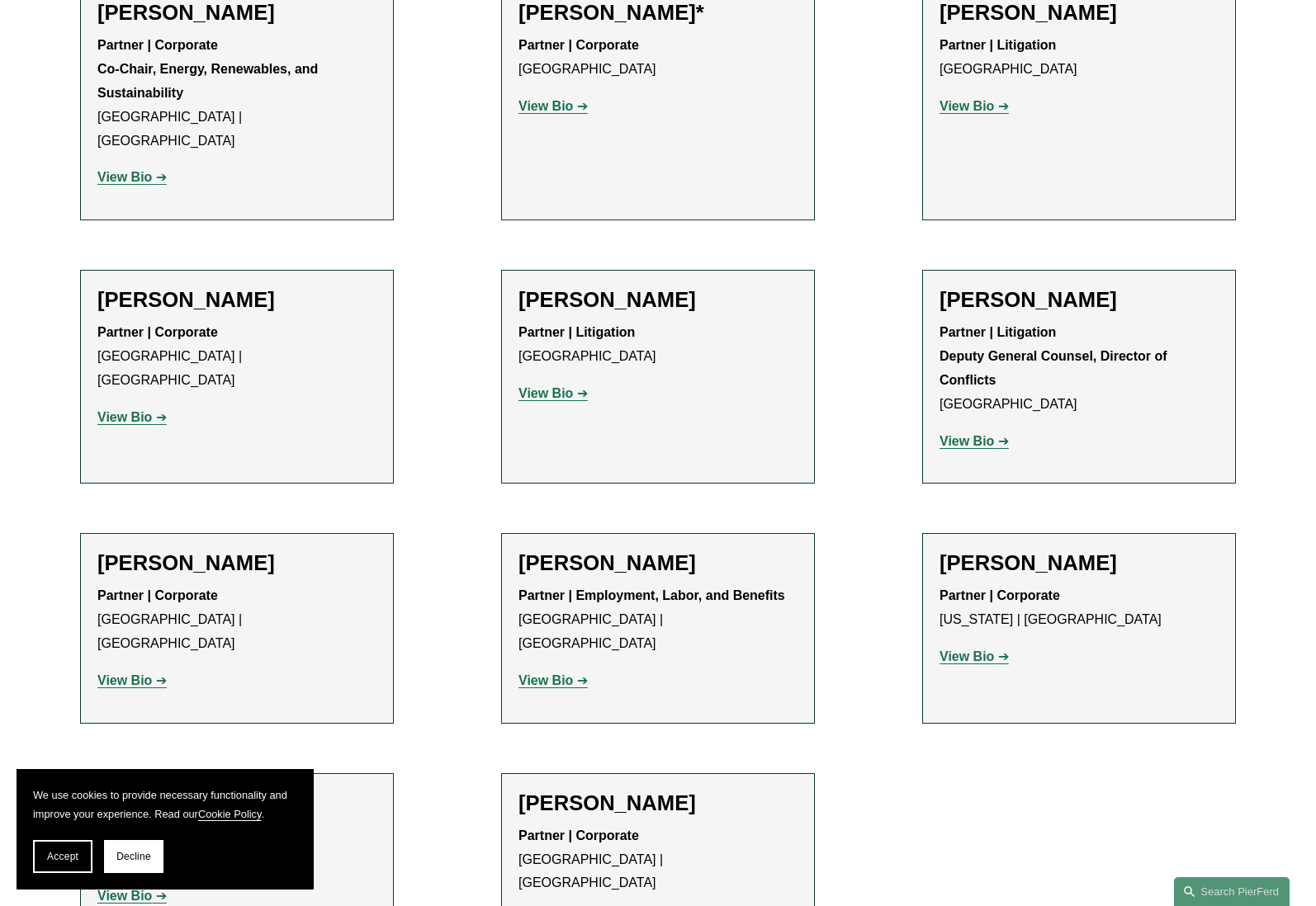
scroll to position [2286, 0]
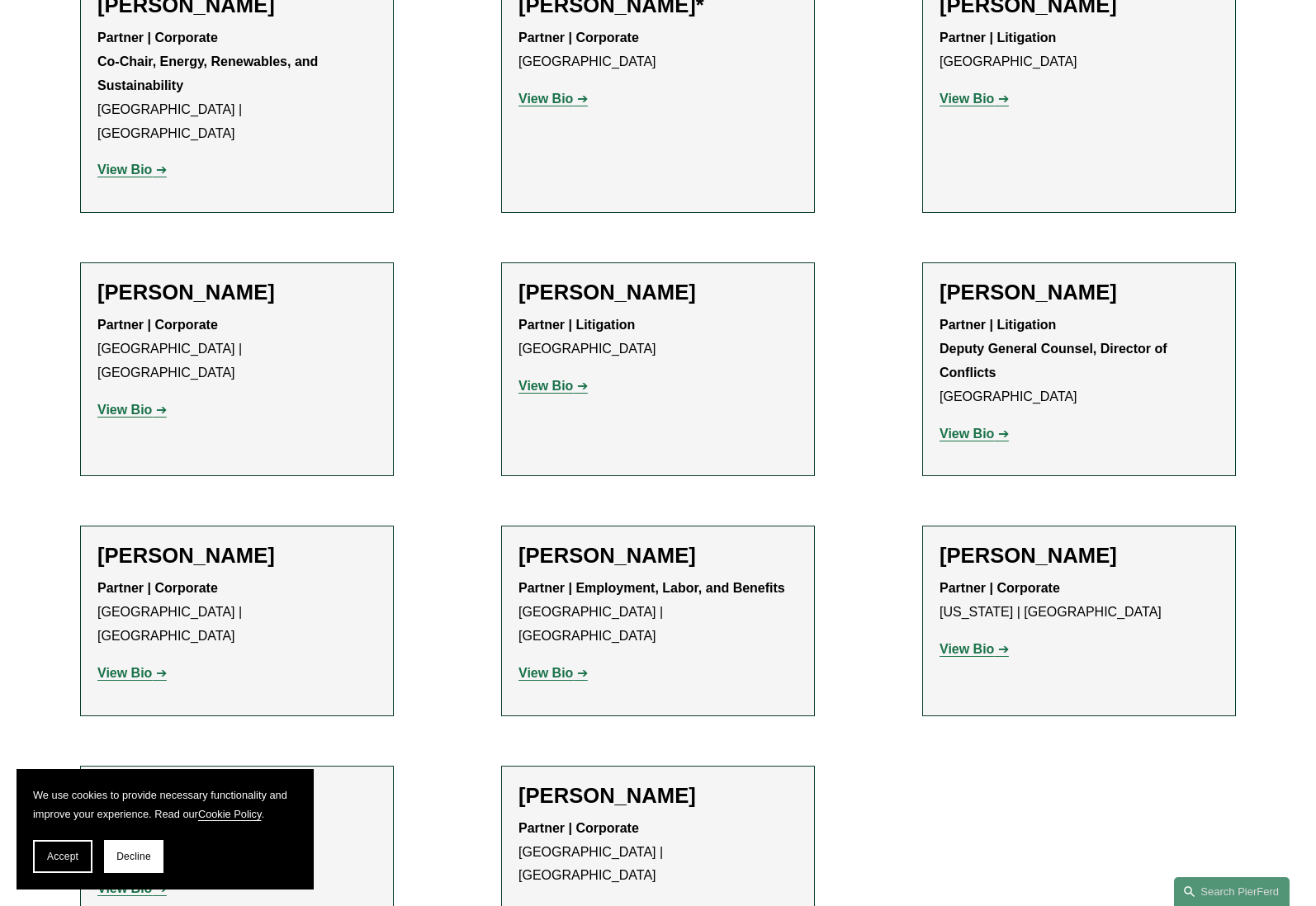
click at [552, 379] on strong "View Bio" at bounding box center [545, 386] width 54 height 14
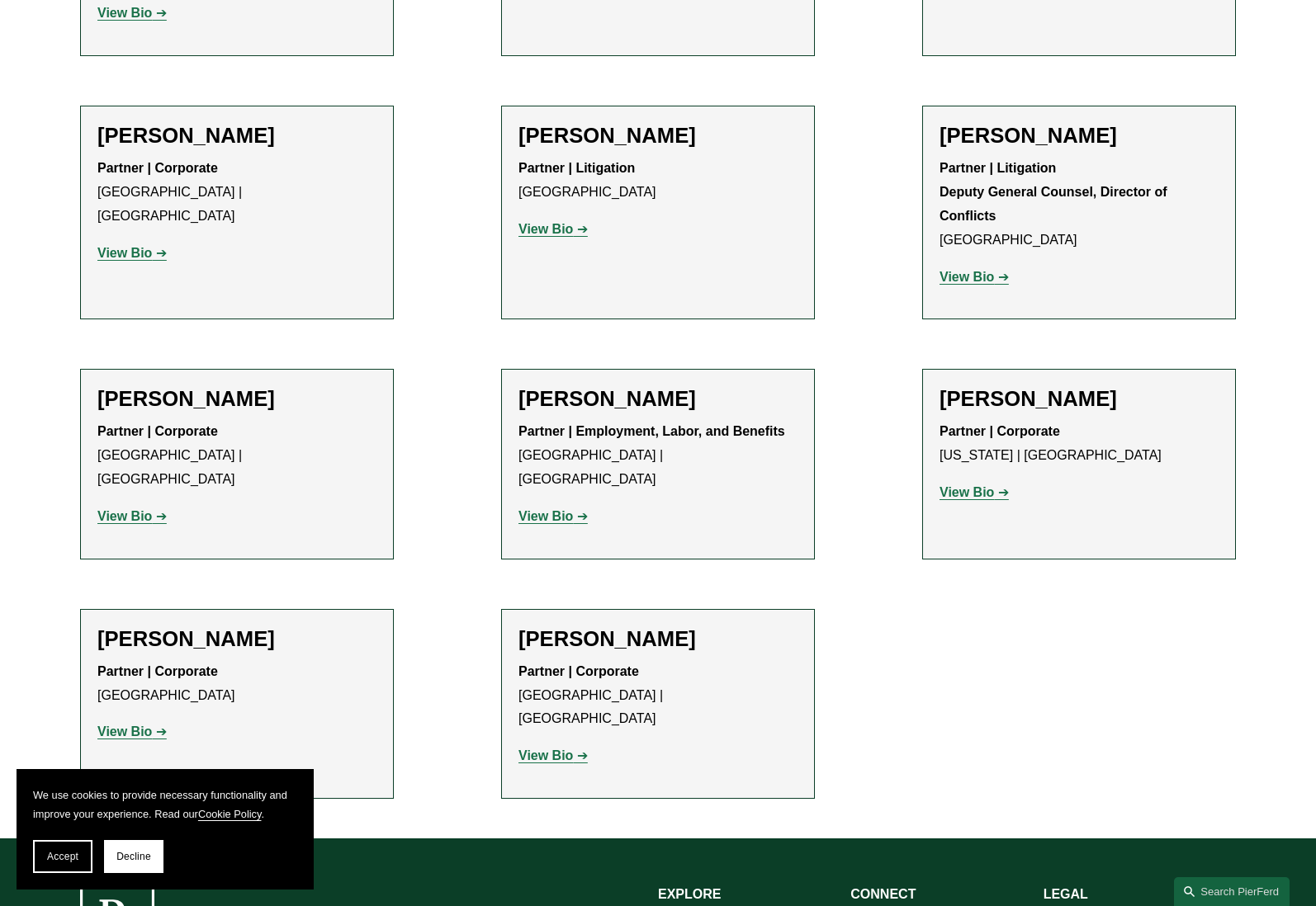
scroll to position [2448, 0]
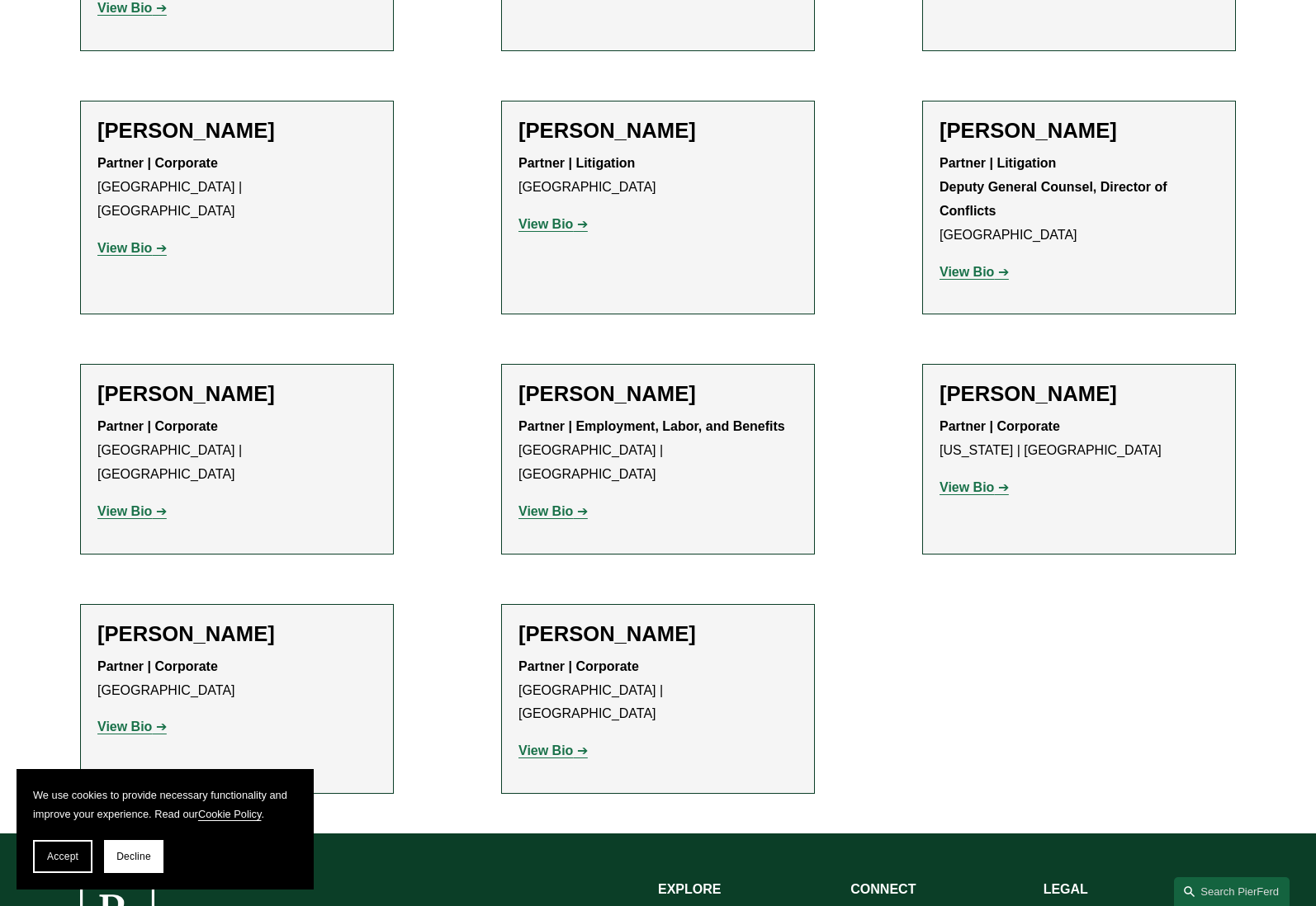
click at [142, 504] on strong "View Bio" at bounding box center [124, 511] width 54 height 14
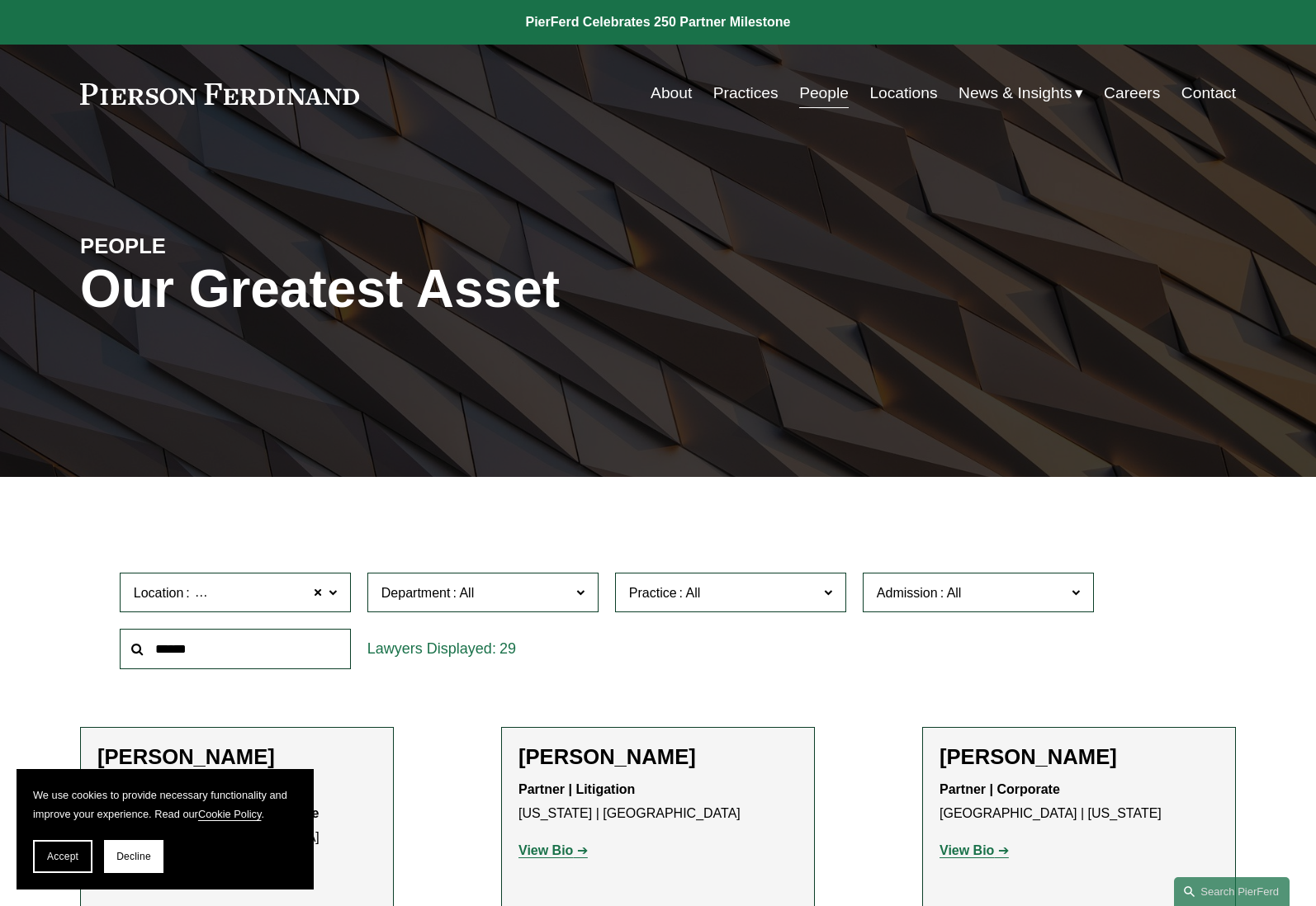
scroll to position [0, 0]
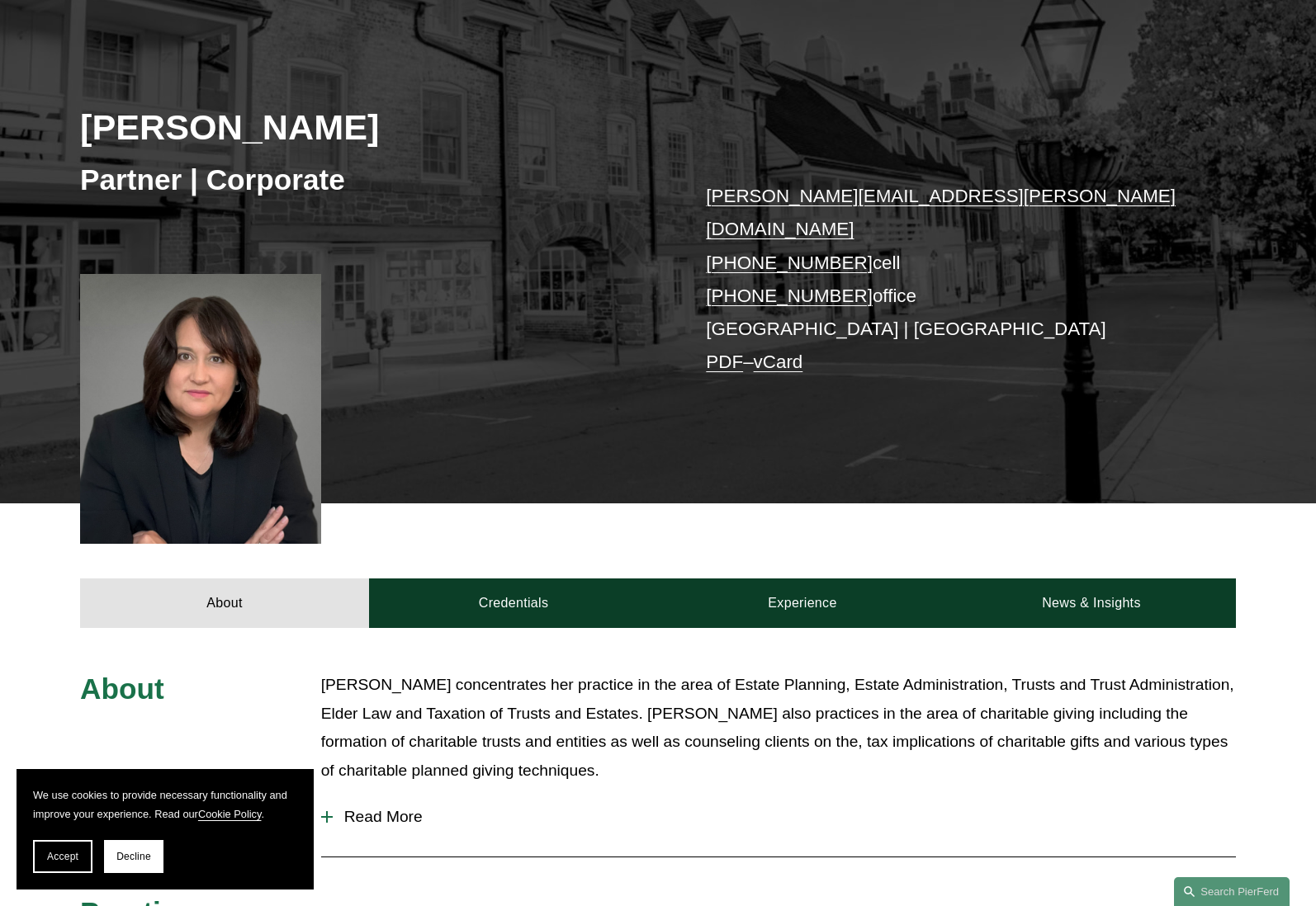
scroll to position [186, 0]
